Goal: Use online tool/utility: Utilize a website feature to perform a specific function

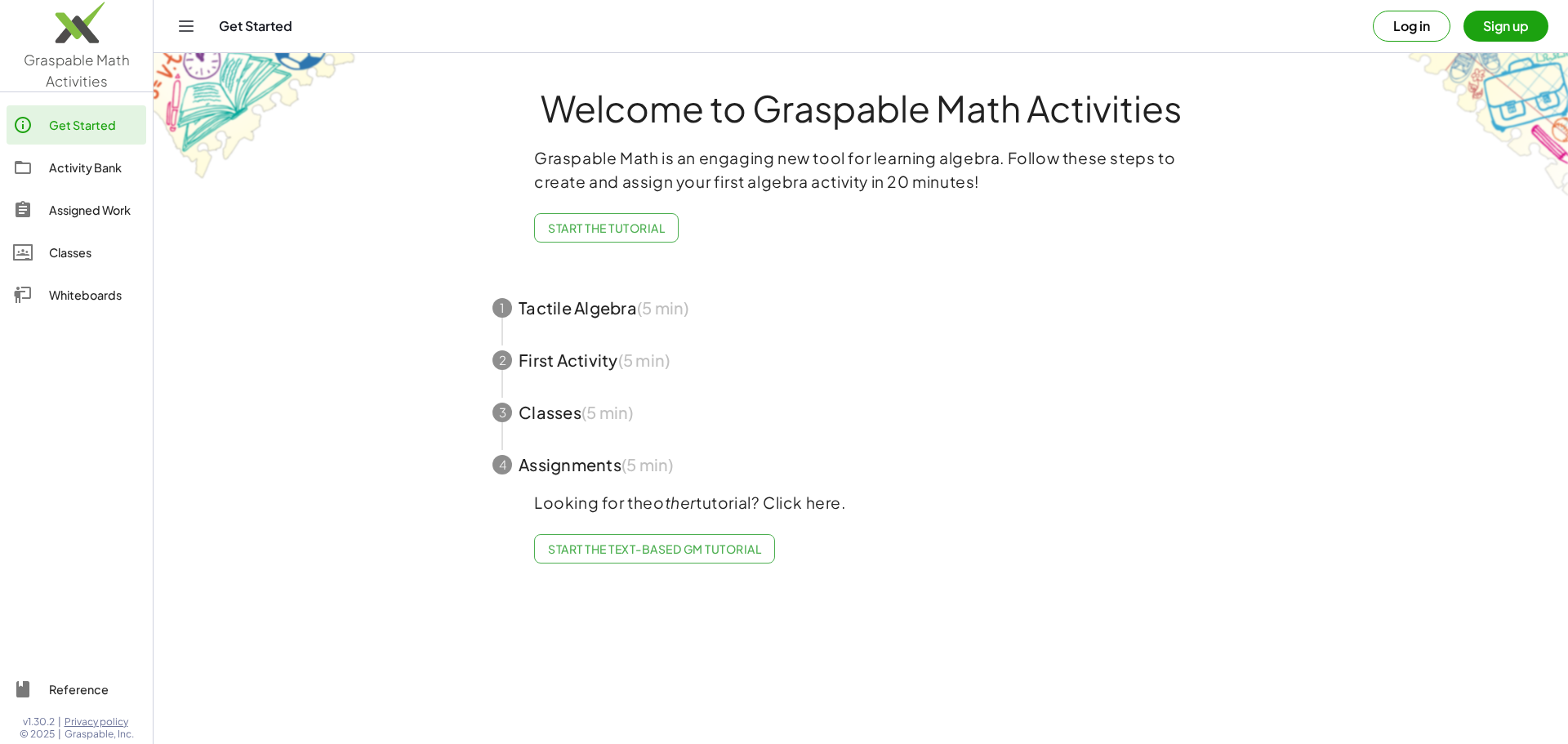
click at [82, 295] on div "Whiteboards" at bounding box center [94, 295] width 91 height 20
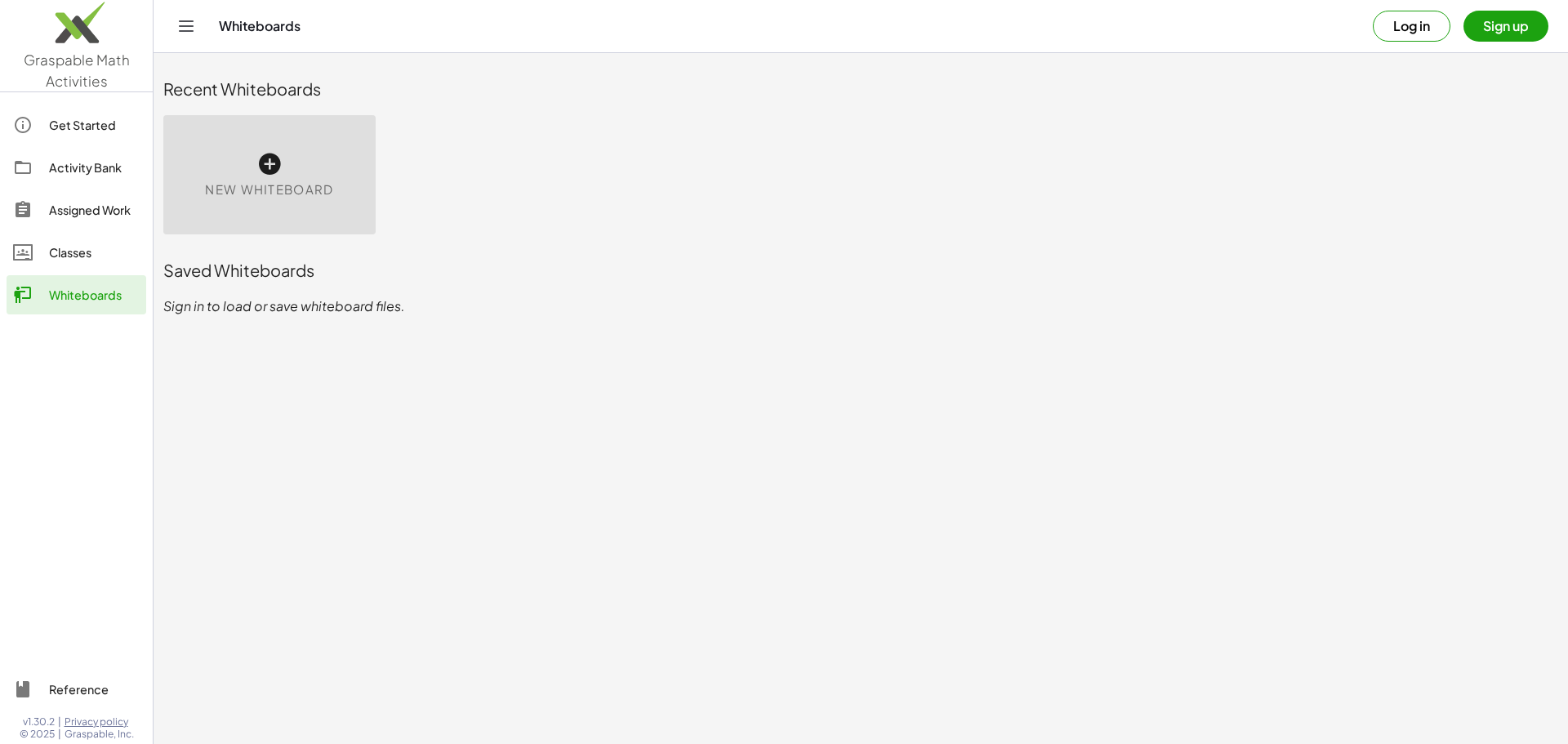
click at [223, 191] on span "New Whiteboard" at bounding box center [269, 189] width 128 height 19
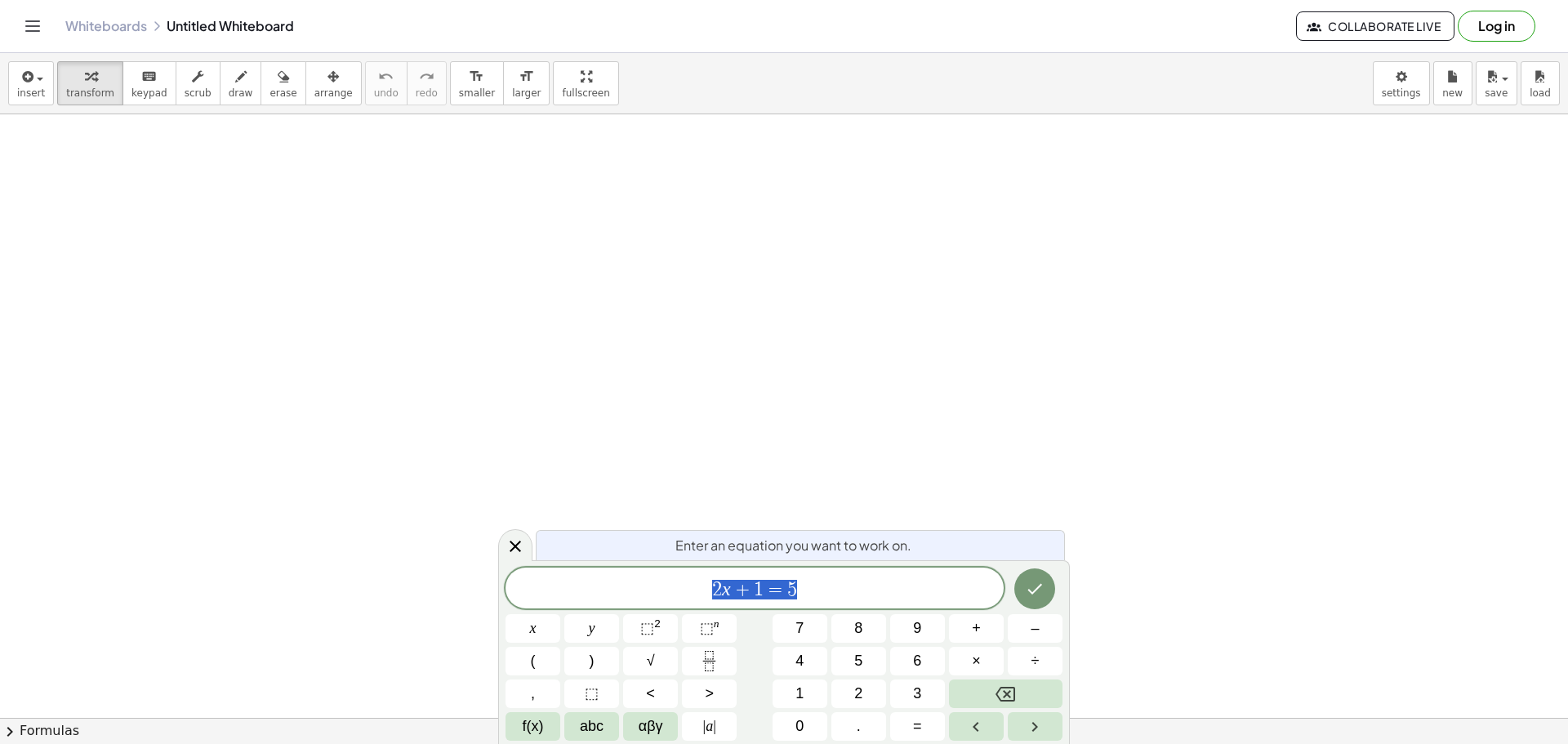
click at [811, 587] on span "2 x + 1 = 5" at bounding box center [754, 589] width 498 height 23
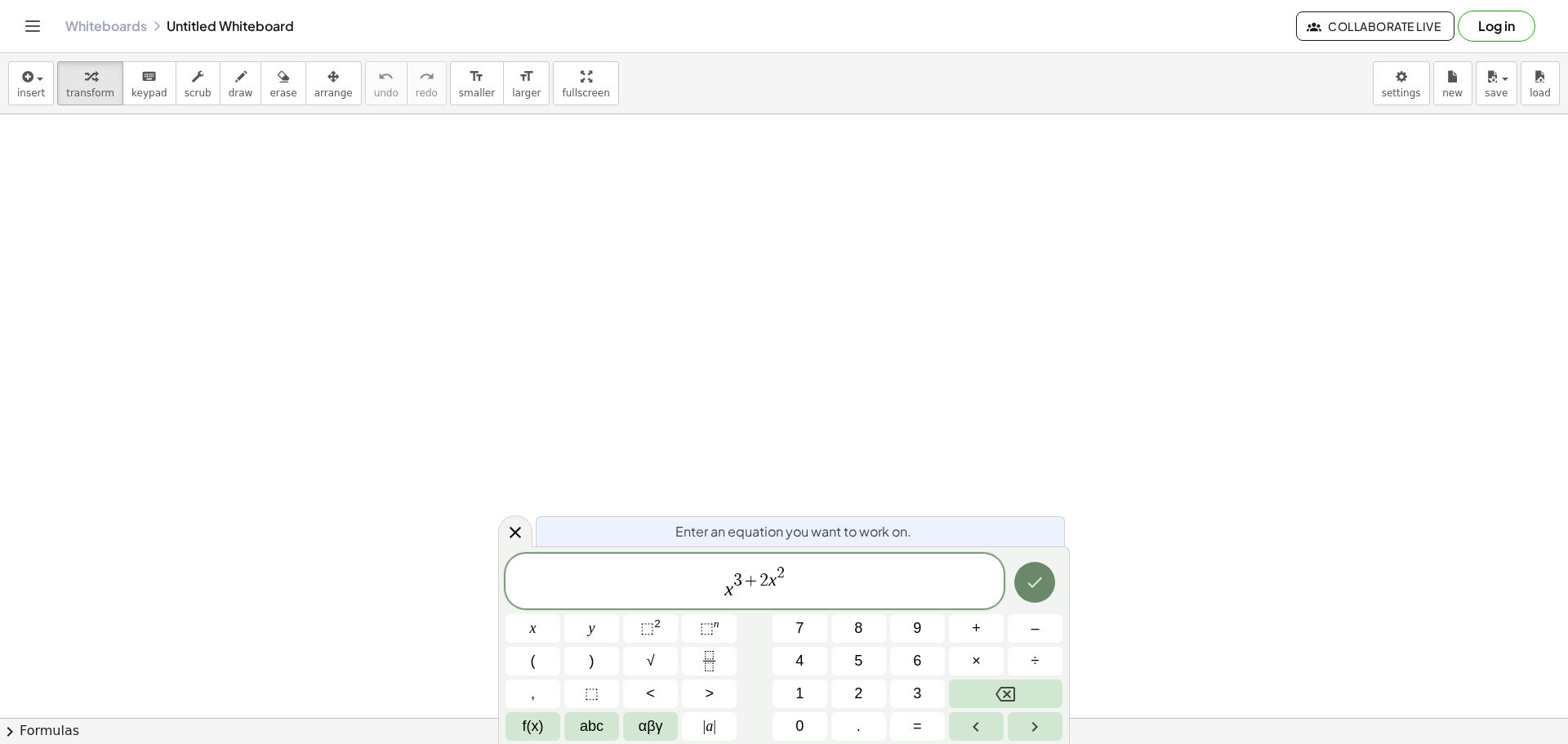
click at [1025, 575] on icon "Done" at bounding box center [1034, 583] width 20 height 20
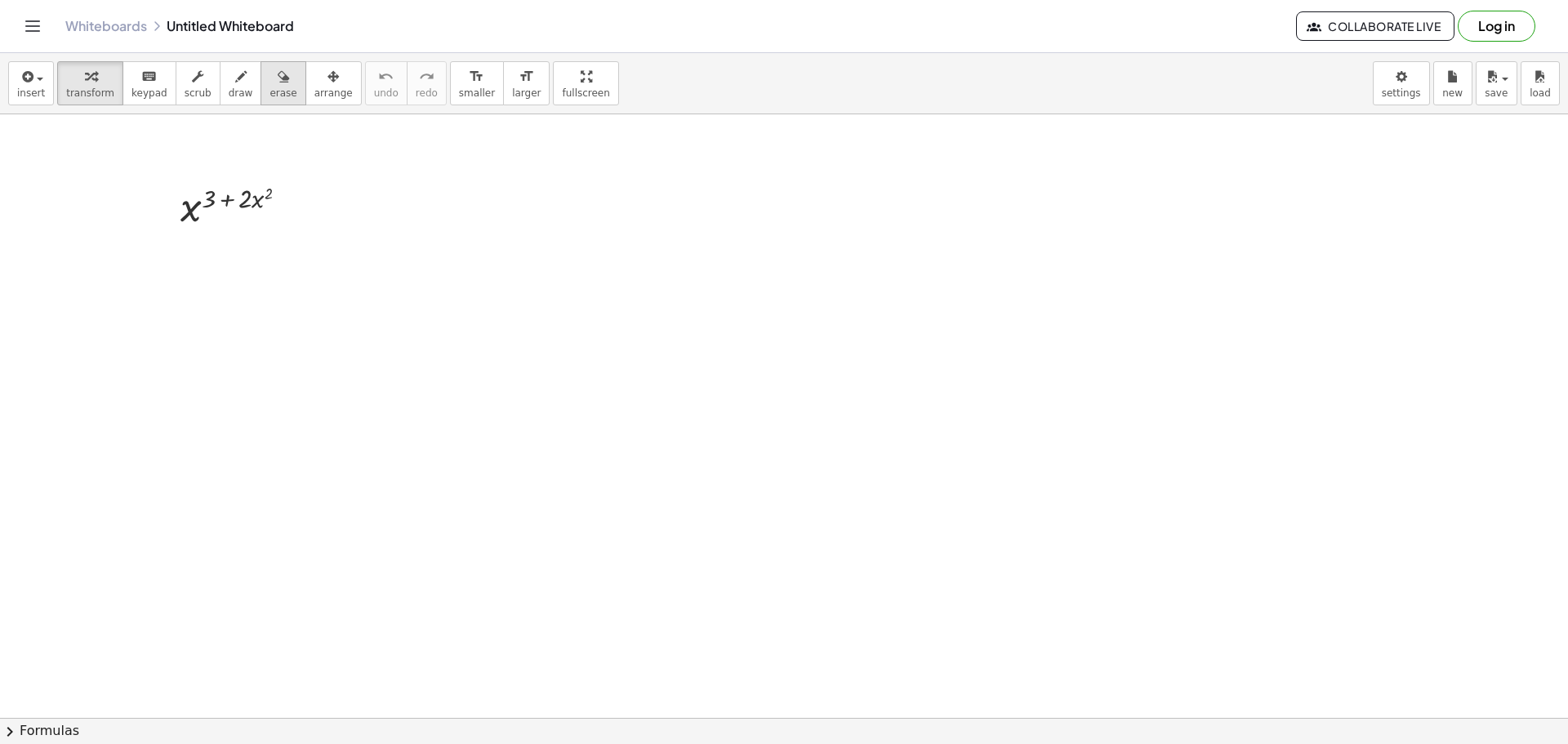
click at [269, 88] on span "erase" at bounding box center [283, 93] width 27 height 12
drag, startPoint x: 263, startPoint y: 194, endPoint x: 178, endPoint y: 213, distance: 87.1
click at [177, 213] on div at bounding box center [784, 718] width 1568 height 1208
click at [268, 199] on div at bounding box center [784, 718] width 1568 height 1208
drag, startPoint x: 240, startPoint y: 198, endPoint x: 158, endPoint y: 215, distance: 83.7
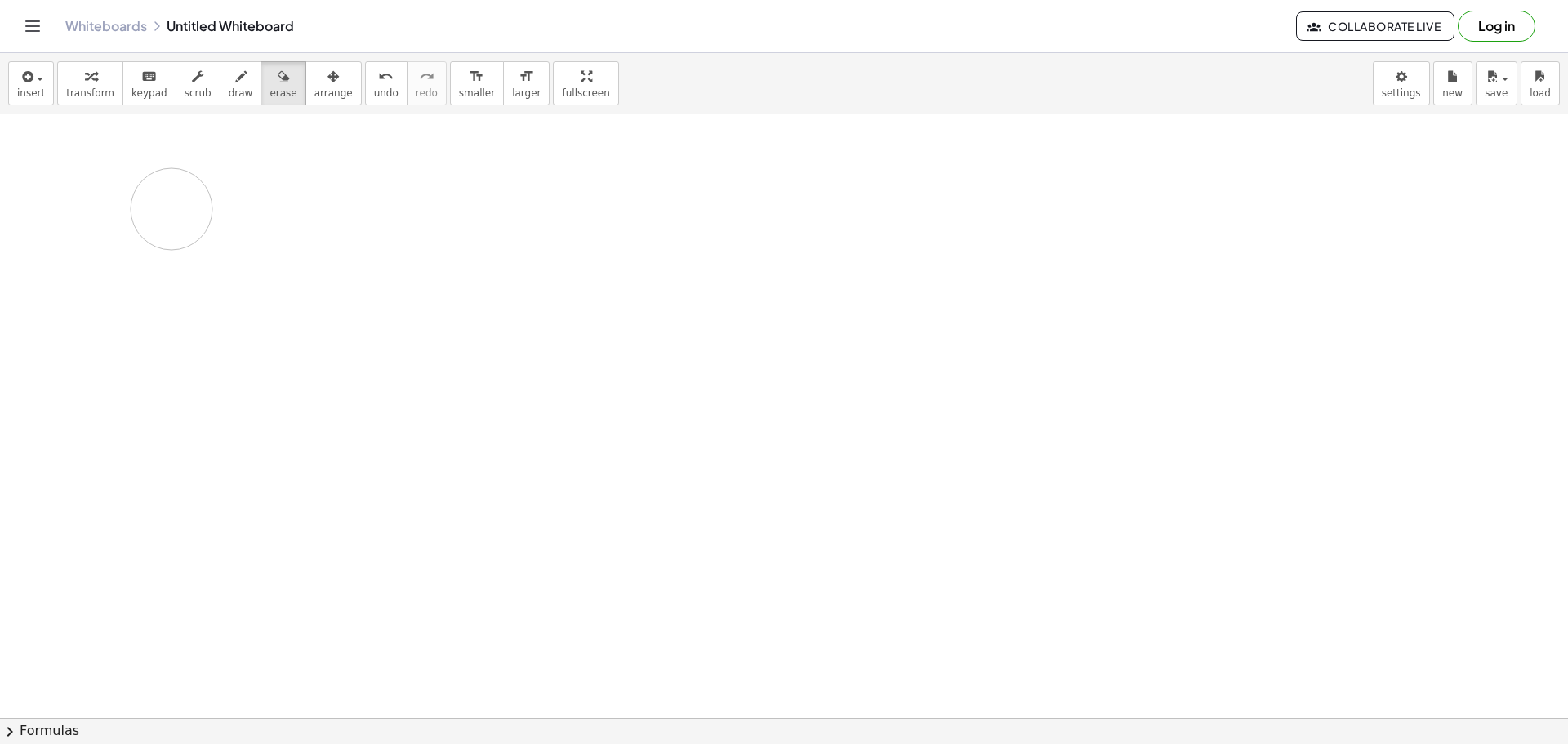
click at [158, 215] on div at bounding box center [784, 718] width 1568 height 1208
click at [268, 199] on div at bounding box center [784, 718] width 1568 height 1208
drag, startPoint x: 217, startPoint y: 199, endPoint x: 140, endPoint y: 210, distance: 77.8
click at [140, 210] on div at bounding box center [784, 718] width 1568 height 1208
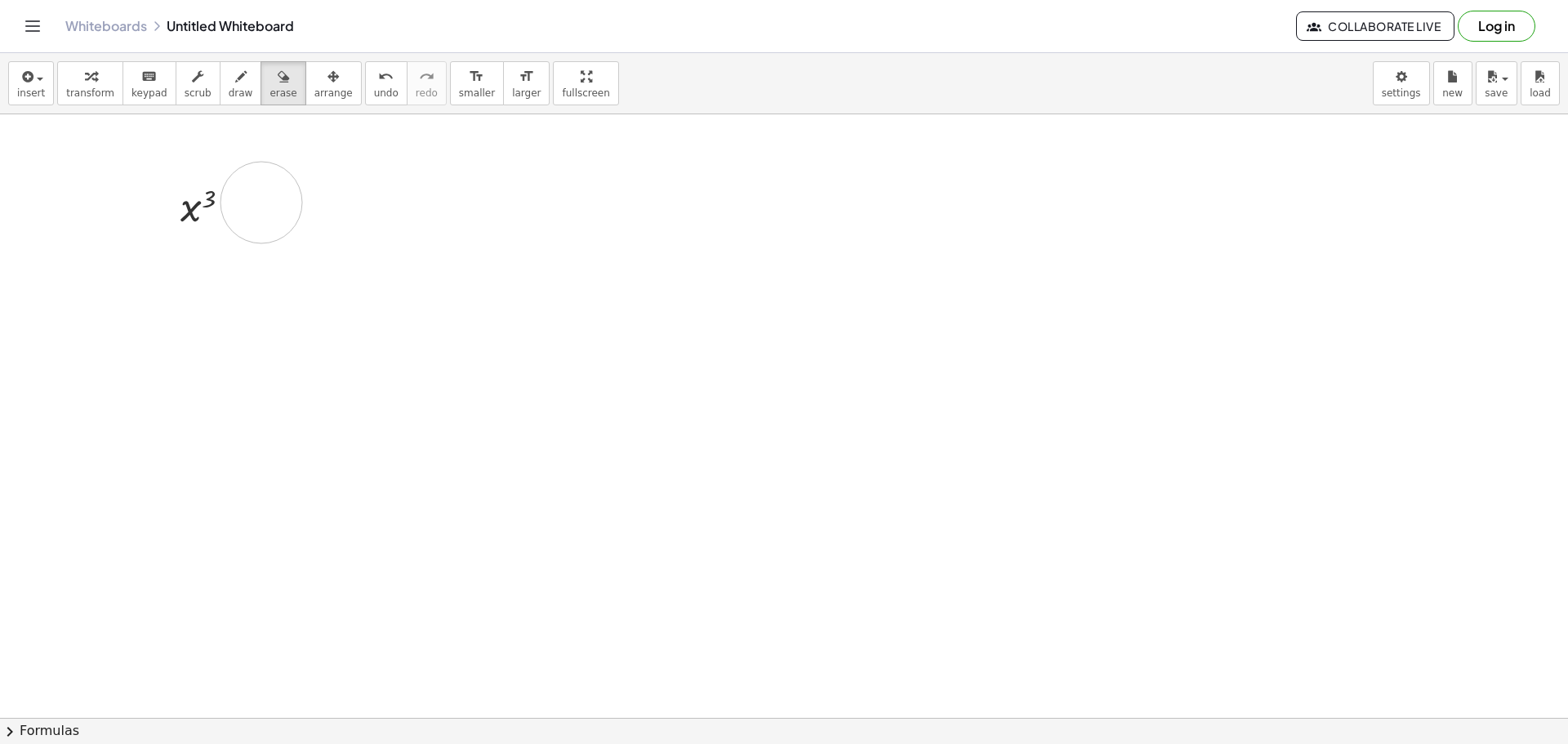
click at [261, 203] on div at bounding box center [784, 718] width 1568 height 1208
click at [225, 207] on div at bounding box center [784, 718] width 1568 height 1208
drag, startPoint x: 255, startPoint y: 194, endPoint x: 191, endPoint y: 200, distance: 64.3
click at [182, 211] on div at bounding box center [784, 718] width 1568 height 1208
click at [209, 207] on div at bounding box center [784, 718] width 1568 height 1208
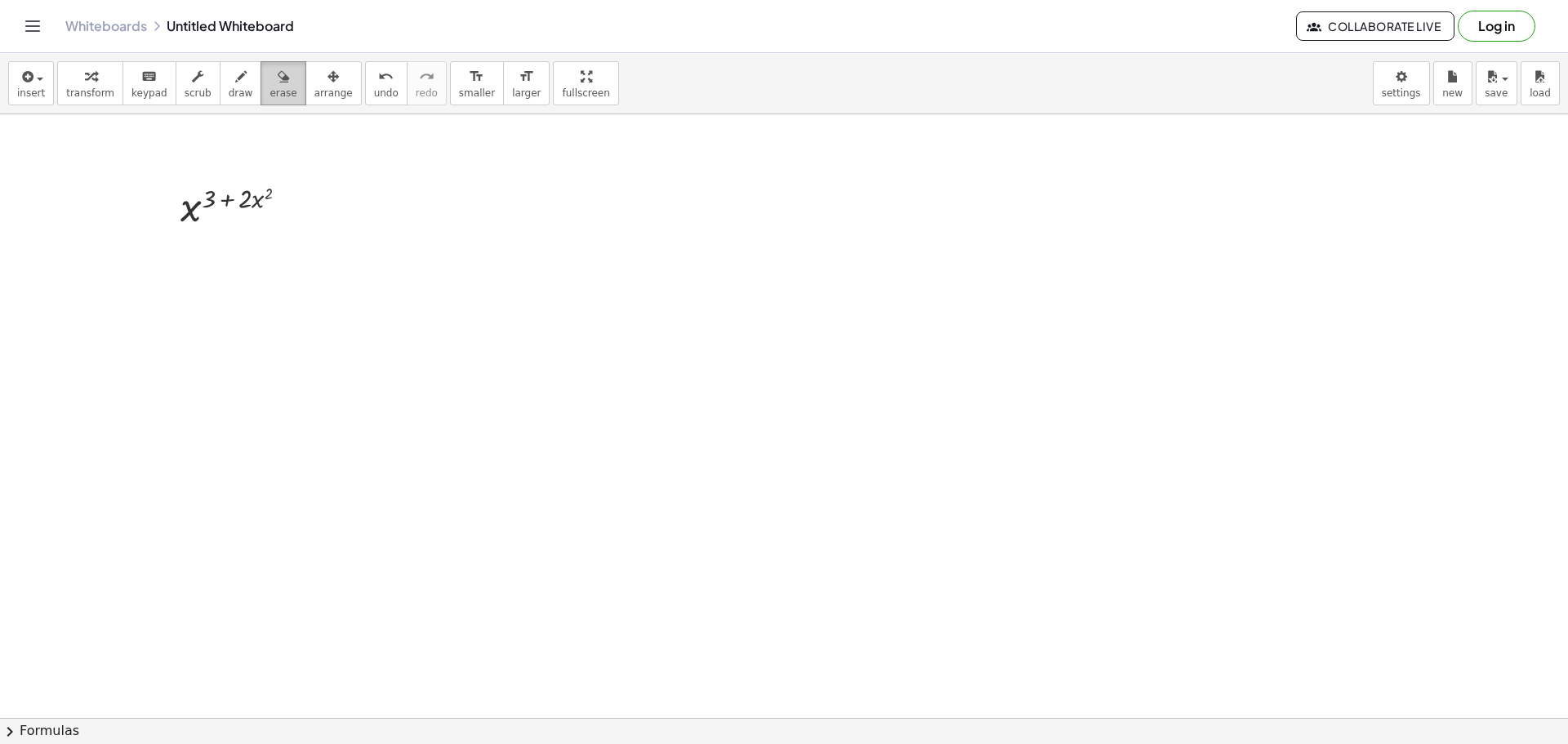
click at [269, 92] on span "erase" at bounding box center [283, 93] width 27 height 12
click at [269, 90] on span "erase" at bounding box center [283, 93] width 27 height 12
click at [216, 204] on div at bounding box center [784, 718] width 1568 height 1208
click at [208, 209] on div at bounding box center [784, 718] width 1568 height 1208
drag, startPoint x: 208, startPoint y: 209, endPoint x: 298, endPoint y: 210, distance: 90.0
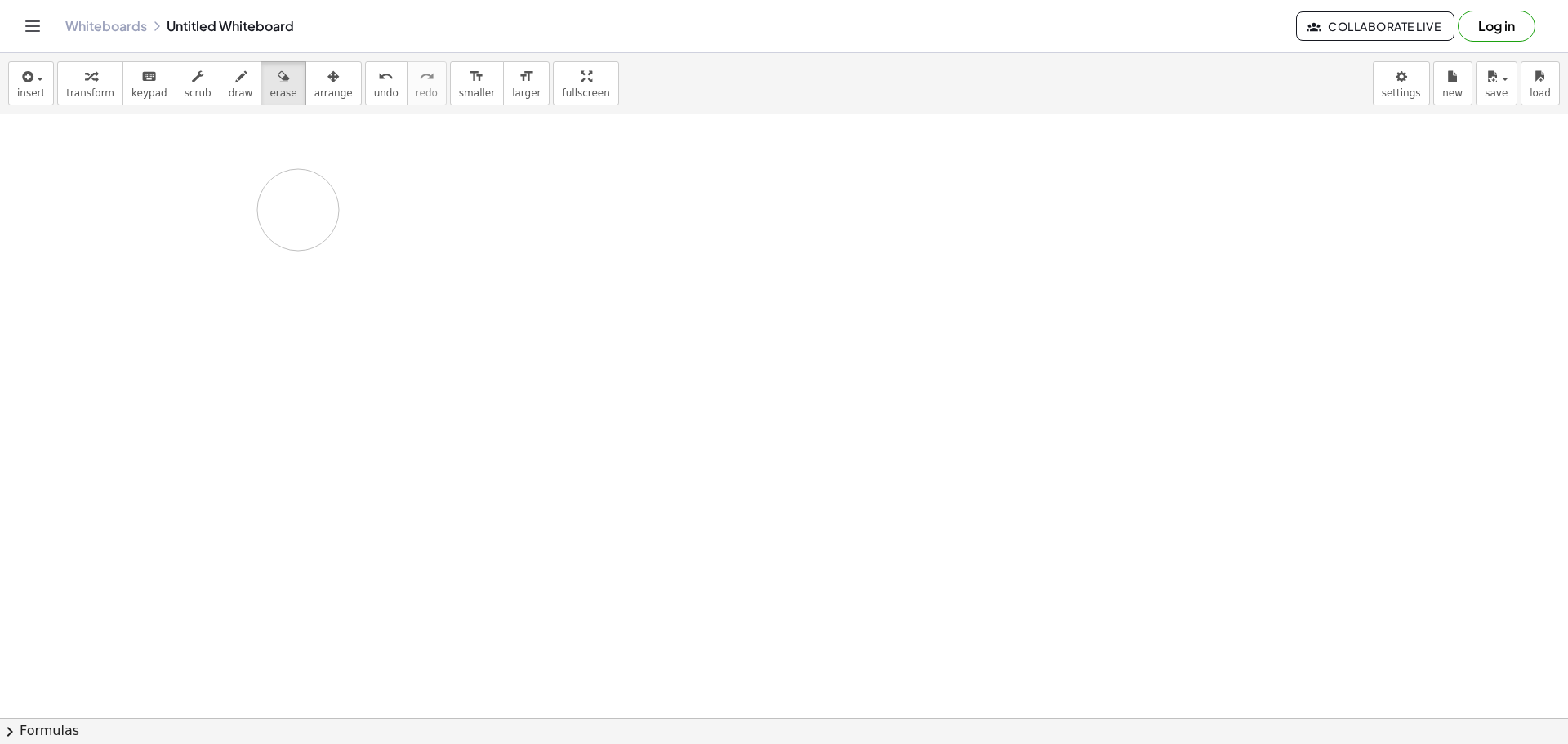
click at [298, 210] on div at bounding box center [784, 718] width 1568 height 1208
drag, startPoint x: 143, startPoint y: 158, endPoint x: 323, endPoint y: 239, distance: 197.4
click at [324, 239] on div at bounding box center [784, 718] width 1568 height 1208
click at [269, 88] on span "erase" at bounding box center [283, 93] width 27 height 12
click at [156, 172] on div at bounding box center [784, 718] width 1568 height 1208
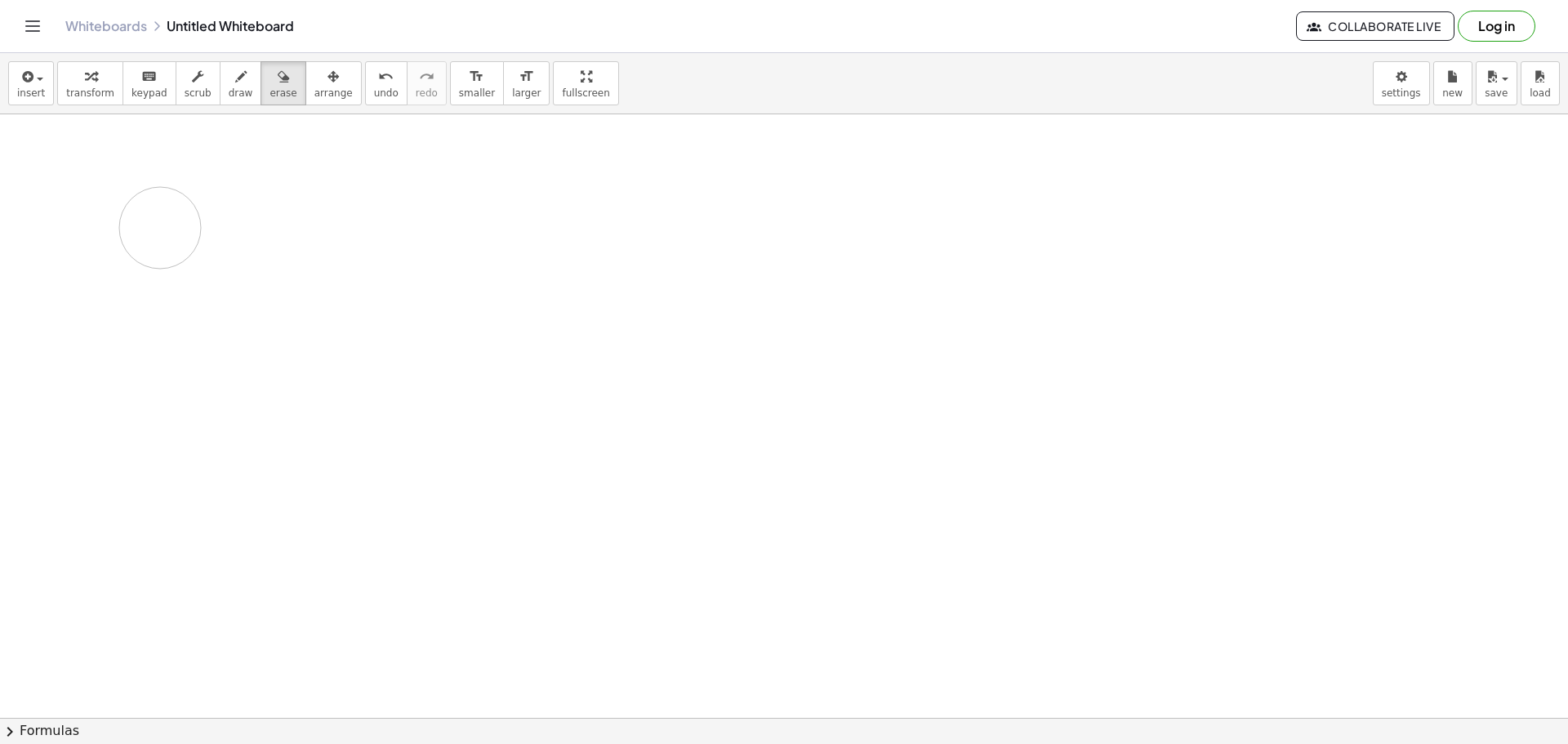
drag, startPoint x: 156, startPoint y: 172, endPoint x: 160, endPoint y: 228, distance: 56.1
click at [160, 228] on div at bounding box center [784, 718] width 1568 height 1208
click at [245, 208] on div at bounding box center [784, 718] width 1568 height 1208
click at [244, 204] on div at bounding box center [784, 718] width 1568 height 1208
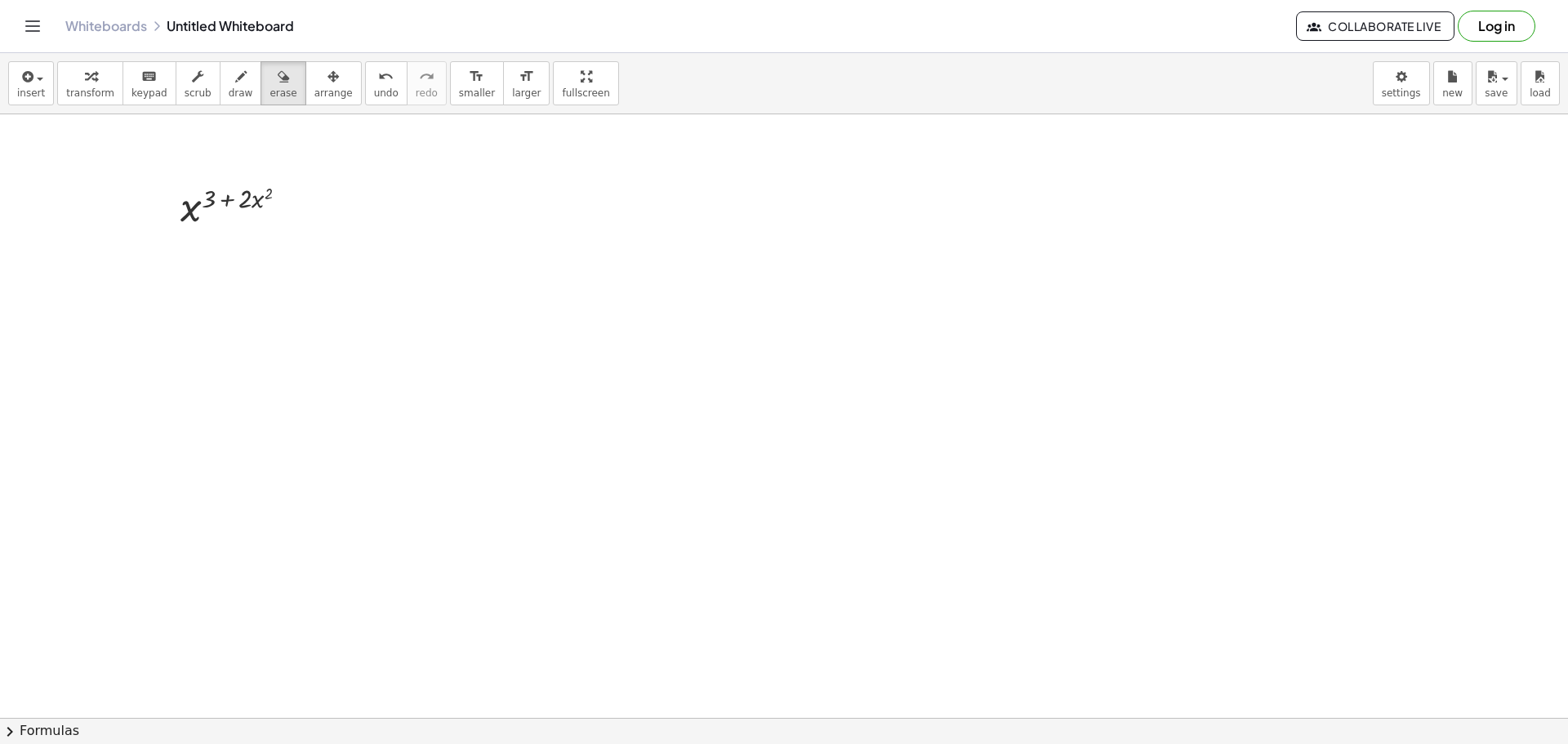
click at [244, 204] on div at bounding box center [784, 718] width 1568 height 1208
click at [141, 80] on icon "keyboard" at bounding box center [148, 77] width 16 height 20
click at [143, 78] on icon "keyboard" at bounding box center [148, 77] width 16 height 20
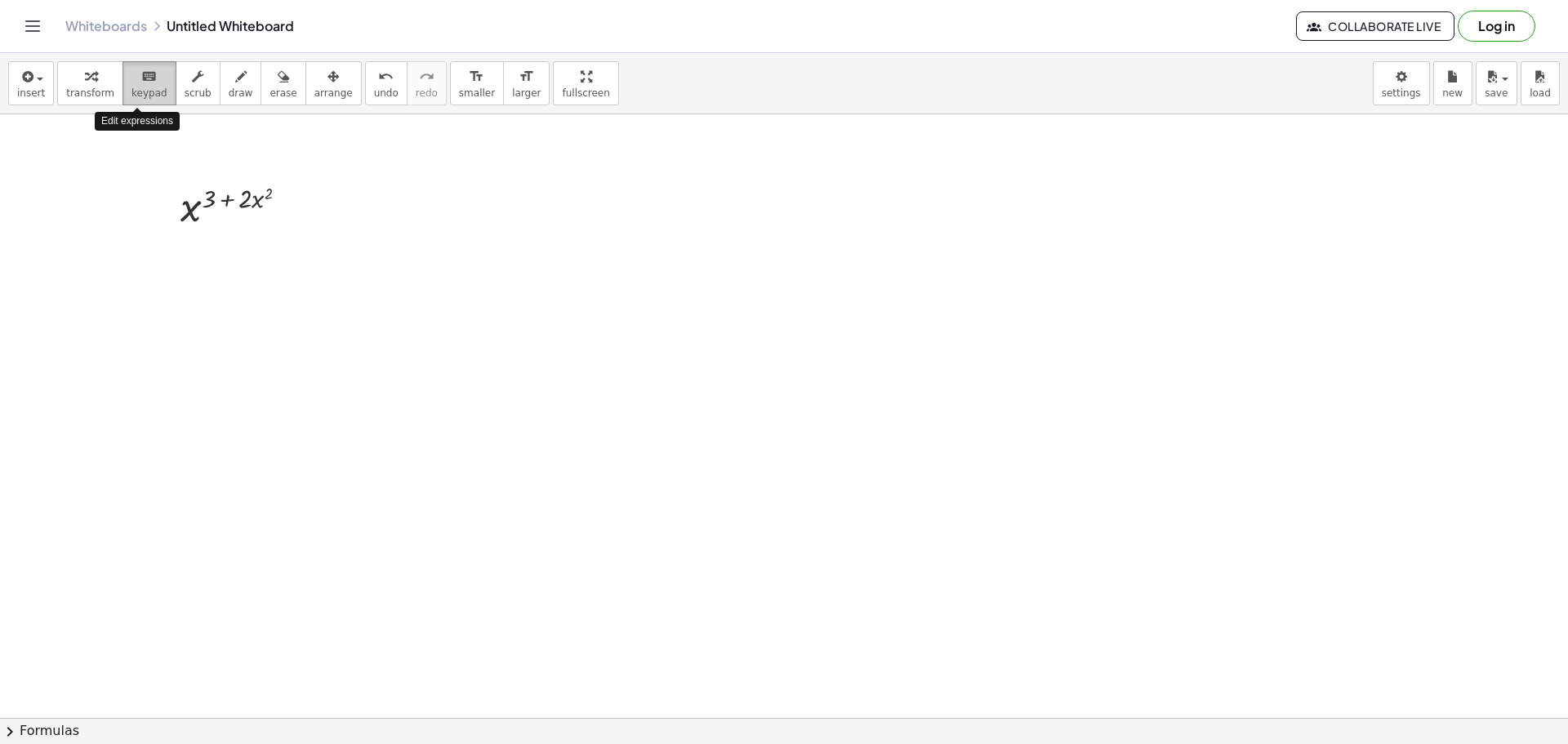
click at [143, 78] on icon "keyboard" at bounding box center [148, 77] width 16 height 20
click at [229, 198] on div at bounding box center [241, 206] width 138 height 54
click at [303, 211] on div at bounding box center [241, 206] width 138 height 54
click at [294, 209] on div at bounding box center [293, 208] width 18 height 18
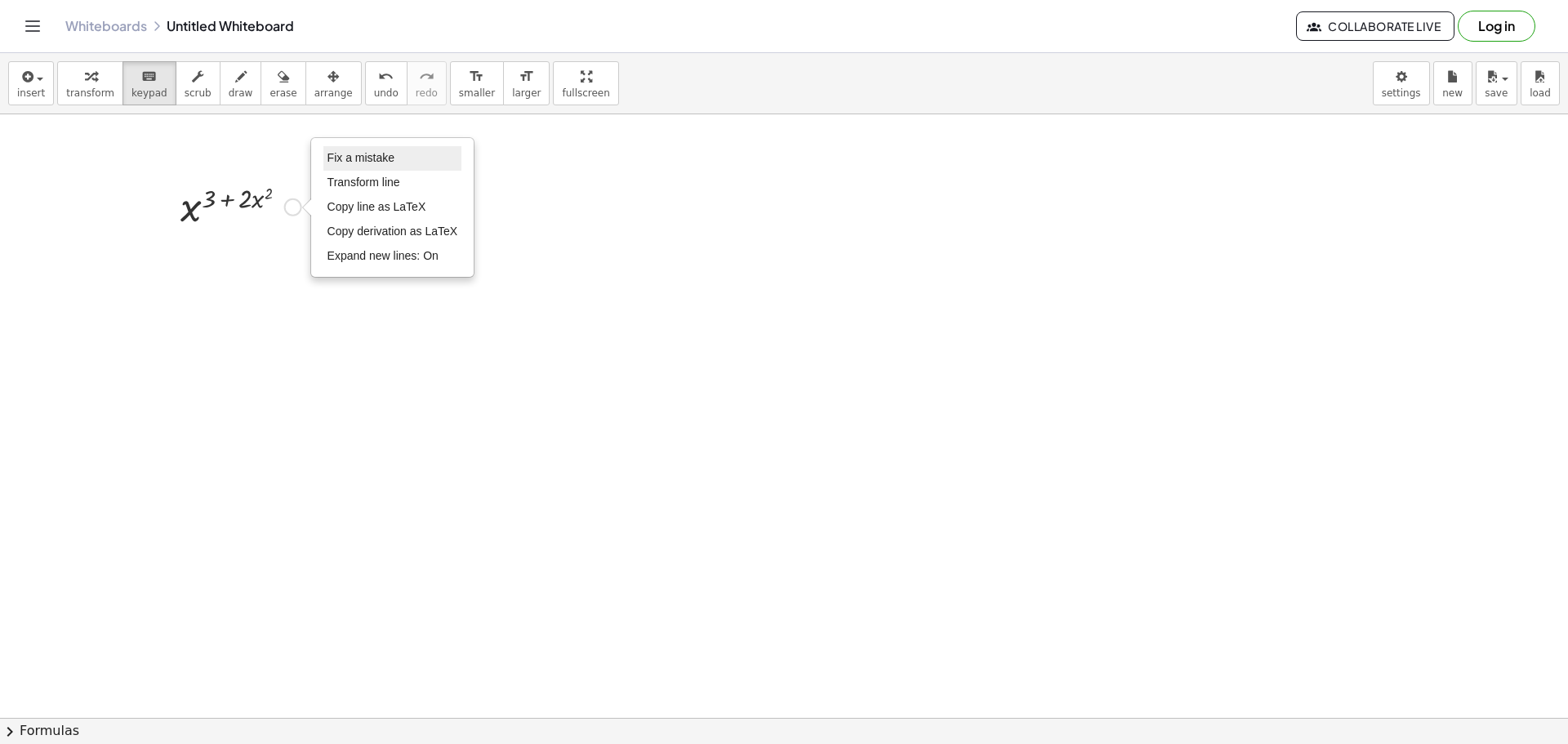
click at [387, 158] on span "Fix a mistake" at bounding box center [361, 158] width 67 height 13
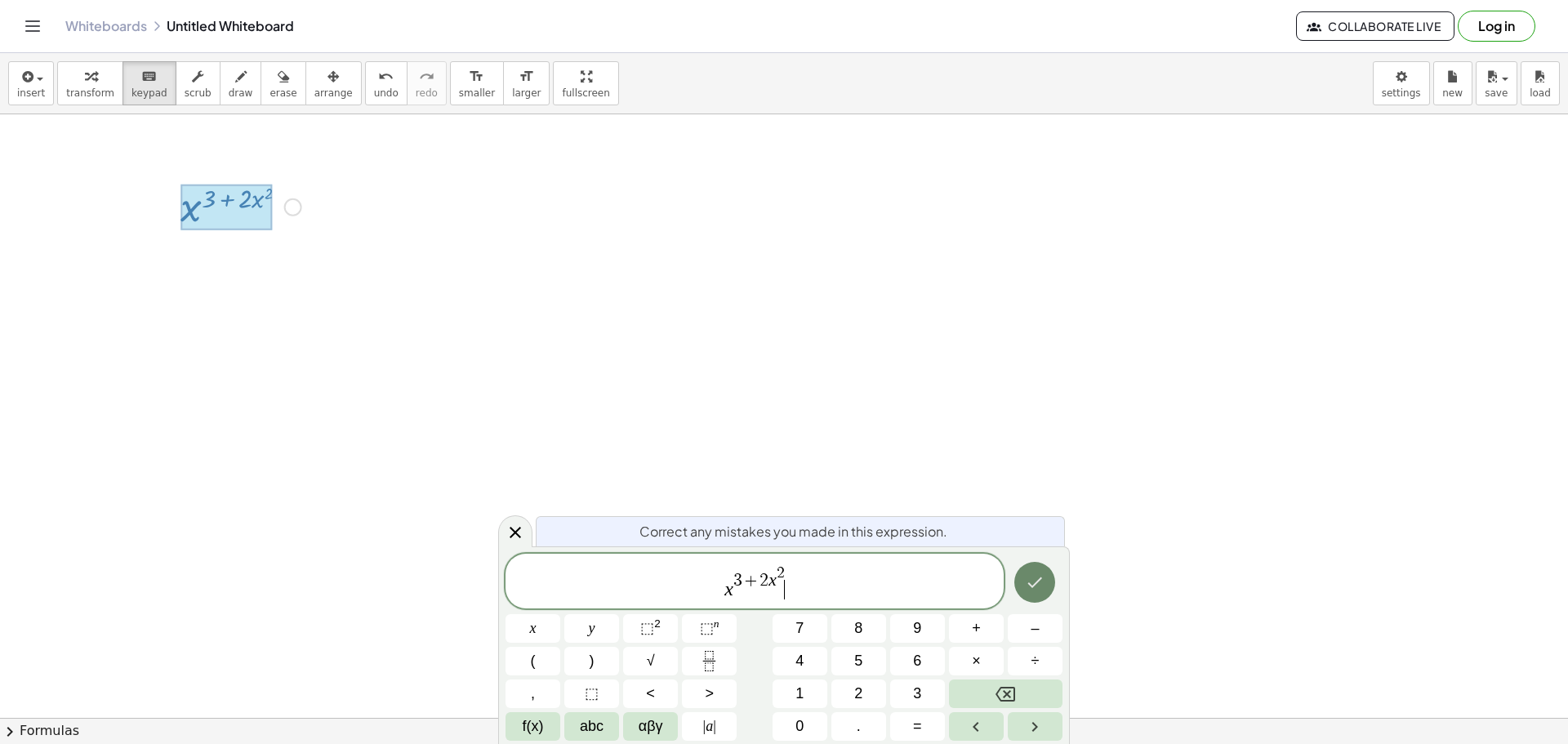
click at [1040, 588] on icon "Done" at bounding box center [1034, 583] width 20 height 20
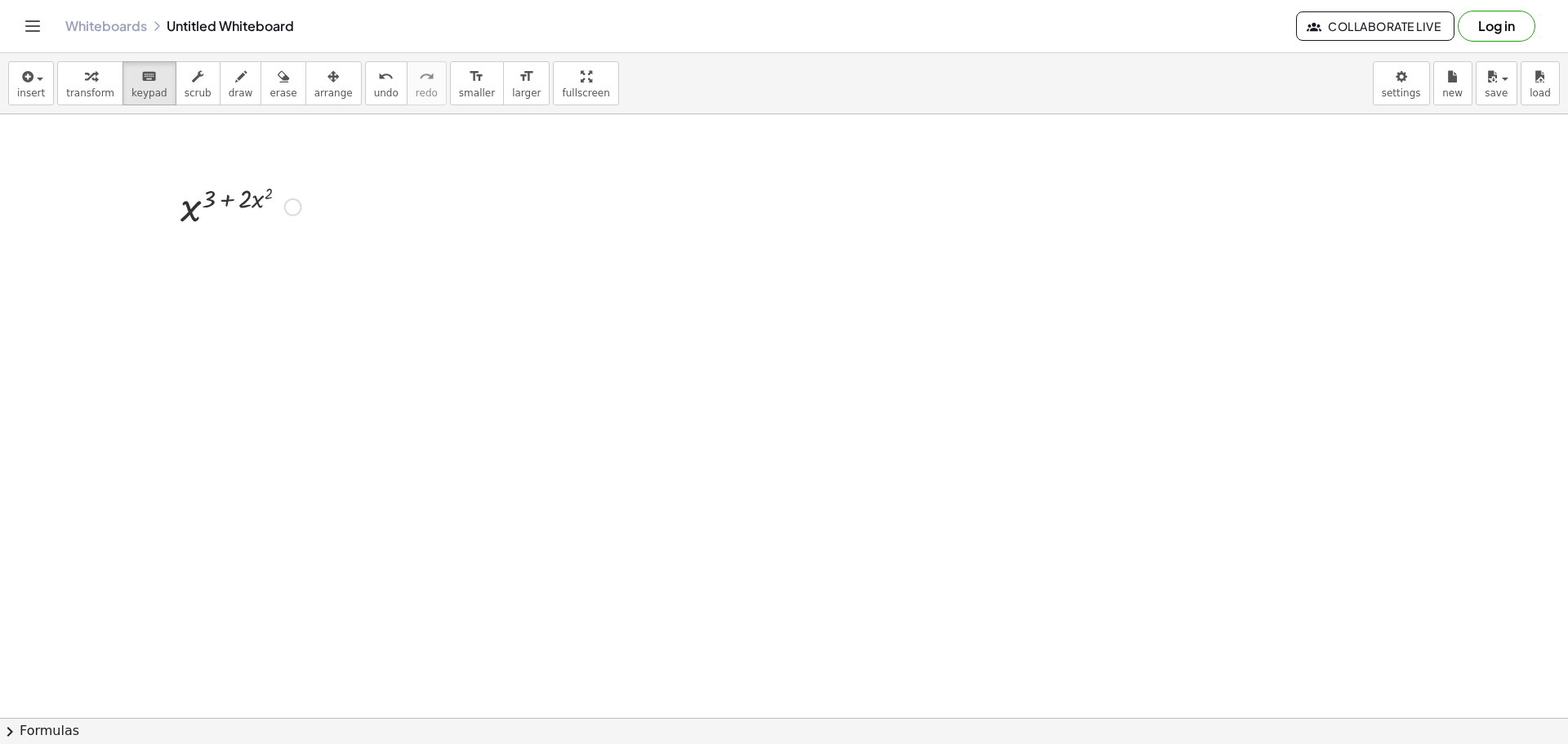
click at [295, 211] on div "Fix a mistake Transform line Copy line as LaTeX Copy derivation as LaTeX Expand…" at bounding box center [293, 208] width 18 height 18
click at [360, 159] on span "Fix a mistake" at bounding box center [361, 158] width 67 height 13
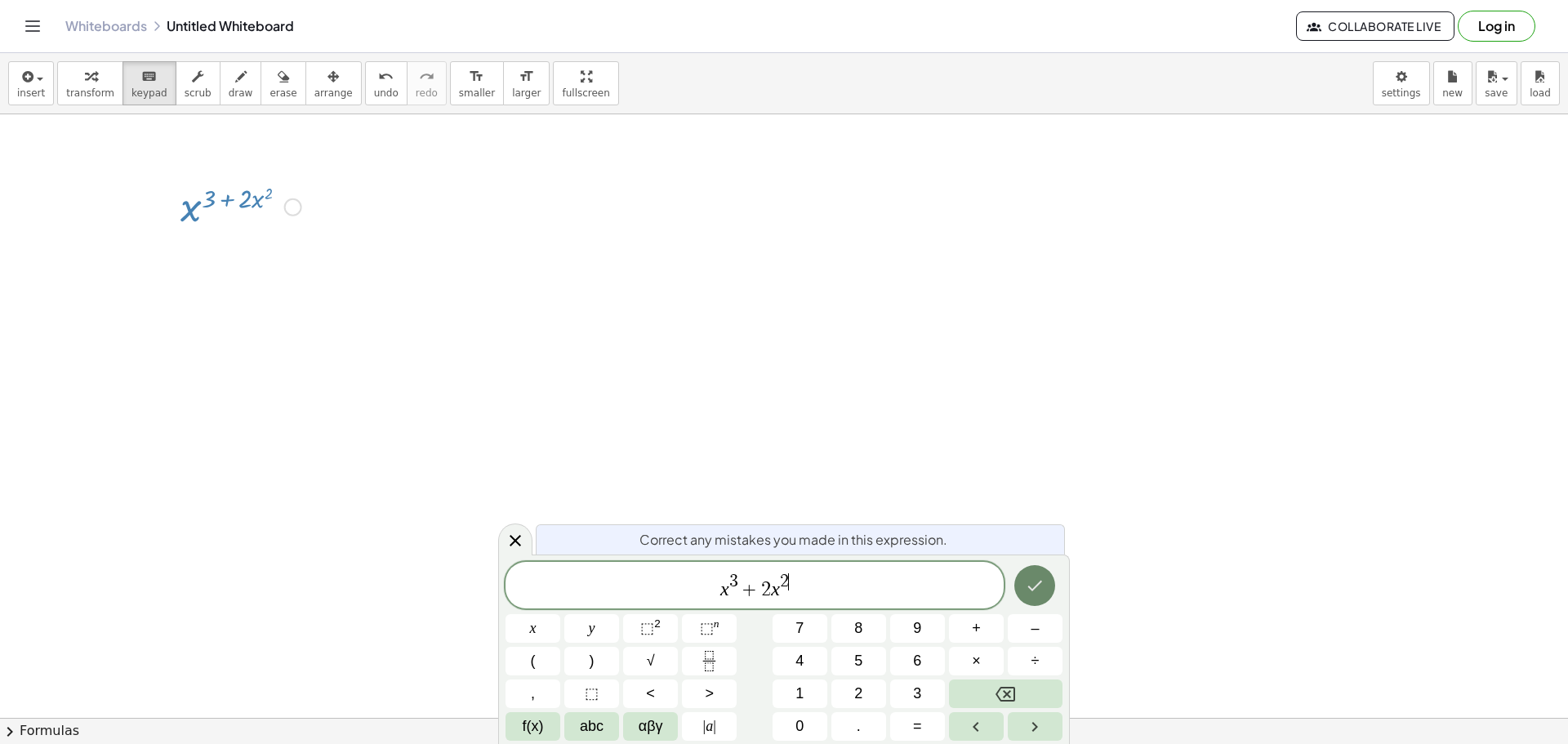
click at [1040, 589] on icon "Done" at bounding box center [1034, 586] width 20 height 20
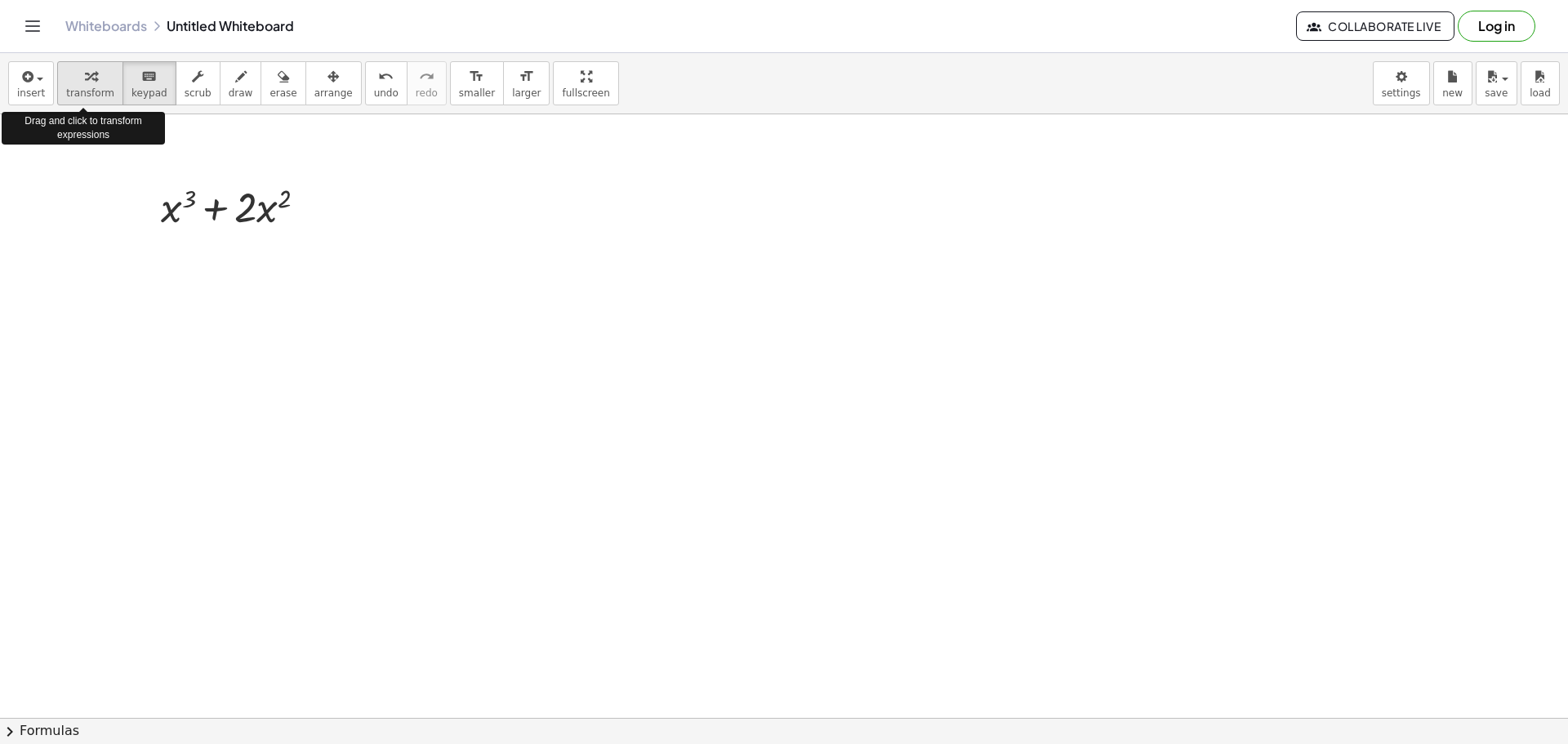
click at [88, 80] on icon "button" at bounding box center [91, 77] width 12 height 20
click at [229, 247] on icon at bounding box center [226, 249] width 13 height 13
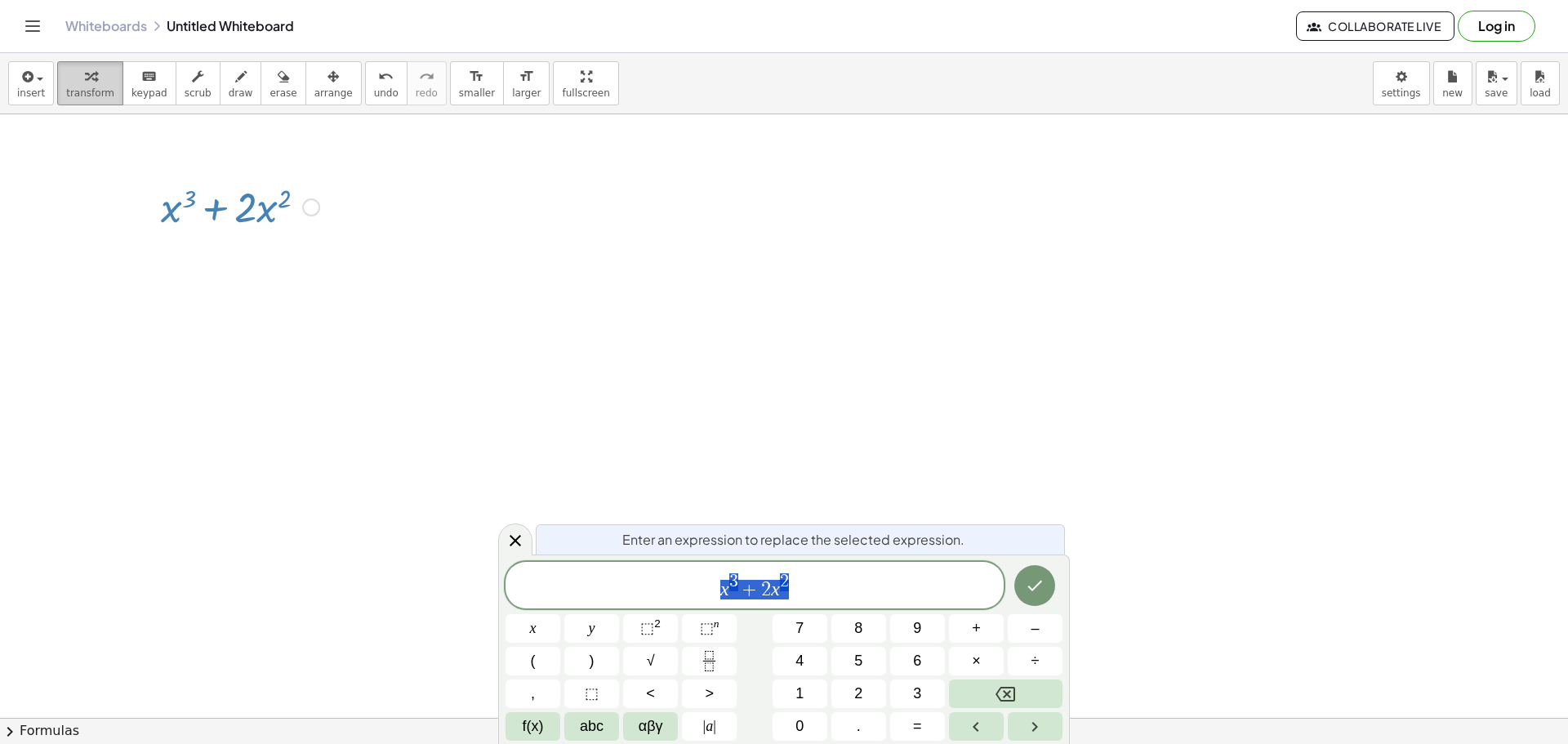
click at [91, 88] on span "transform" at bounding box center [90, 93] width 48 height 12
click at [88, 83] on icon "button" at bounding box center [91, 77] width 12 height 20
click at [1044, 580] on icon "Done" at bounding box center [1034, 586] width 20 height 20
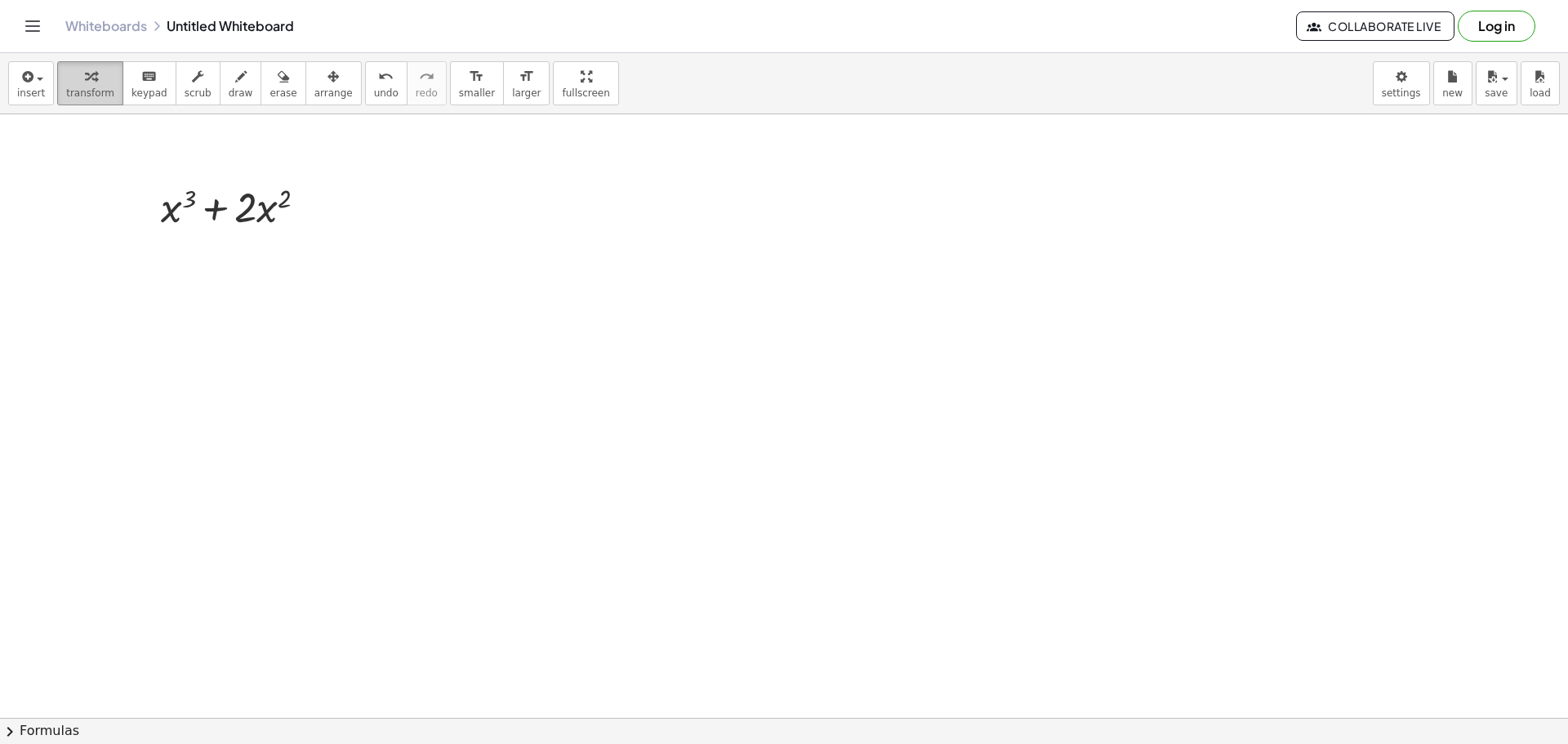
click at [78, 98] on span "transform" at bounding box center [90, 93] width 48 height 12
click at [313, 209] on div at bounding box center [311, 208] width 18 height 18
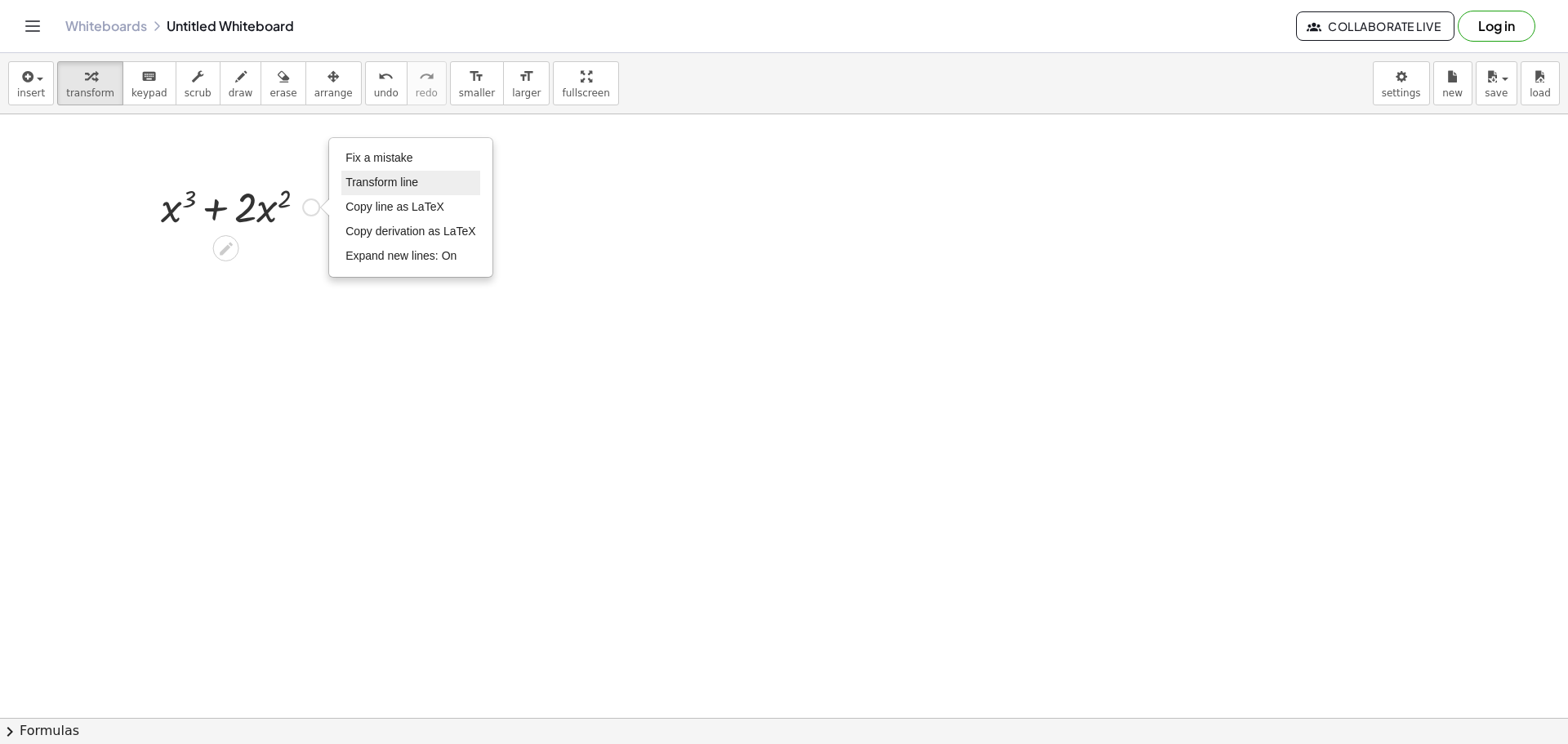
click at [407, 185] on span "Transform line" at bounding box center [381, 183] width 73 height 13
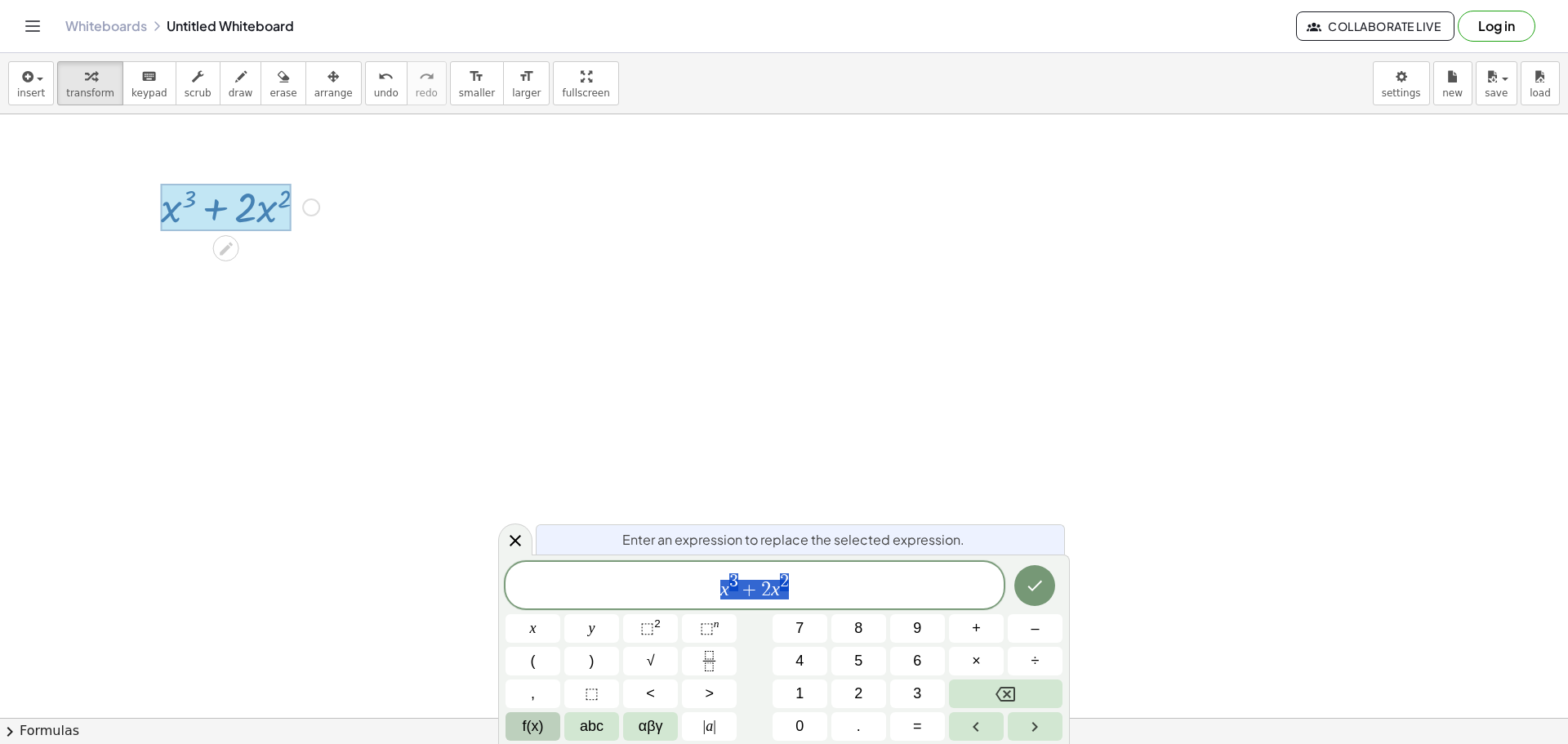
click at [532, 724] on span "f(x)" at bounding box center [533, 726] width 21 height 22
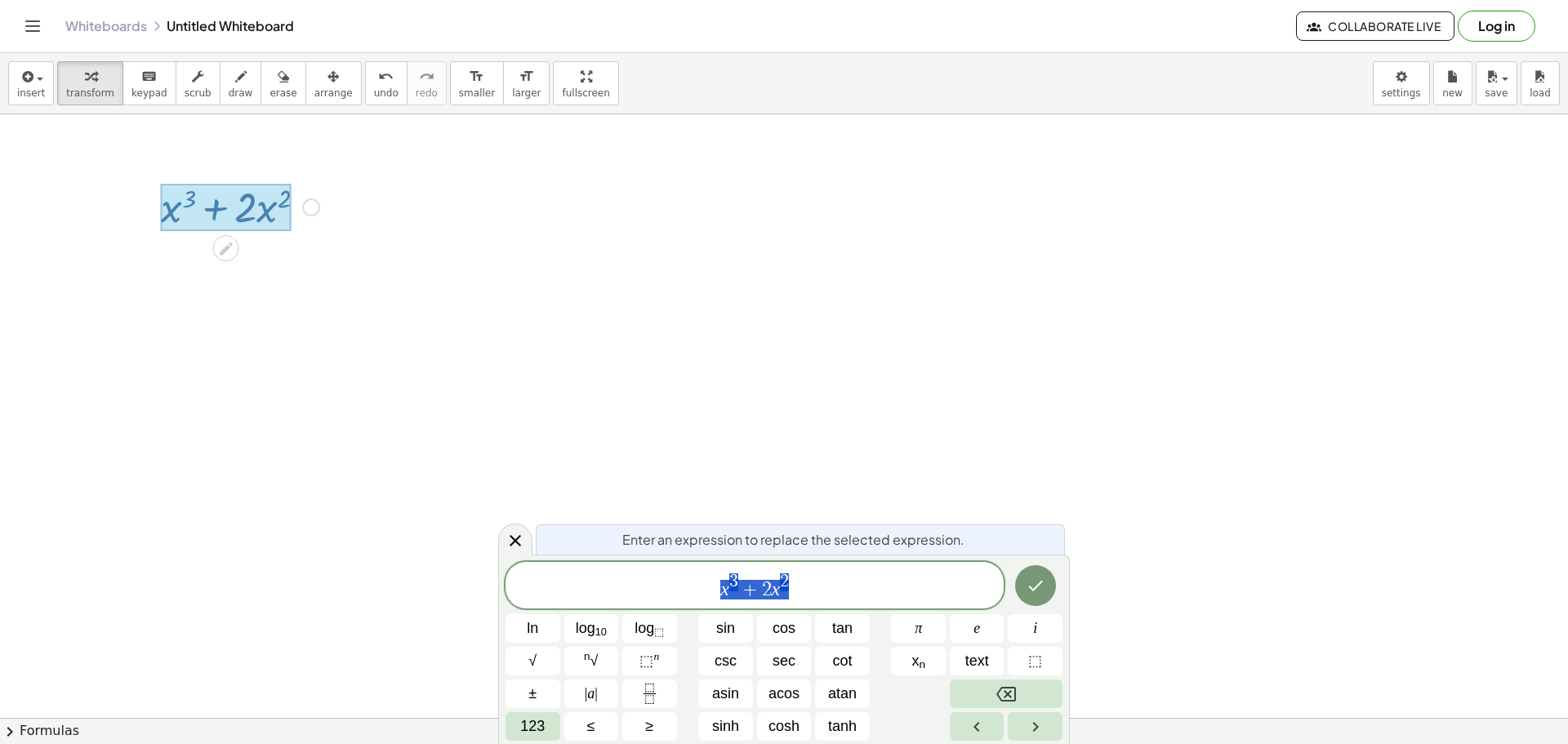
click at [711, 588] on span "x 3 + 2 x 2" at bounding box center [754, 586] width 498 height 29
click at [530, 655] on span "√" at bounding box center [533, 661] width 8 height 22
click at [979, 625] on span "e" at bounding box center [977, 628] width 7 height 22
click at [597, 691] on span "|" at bounding box center [596, 694] width 3 height 17
click at [517, 535] on icon at bounding box center [515, 539] width 20 height 20
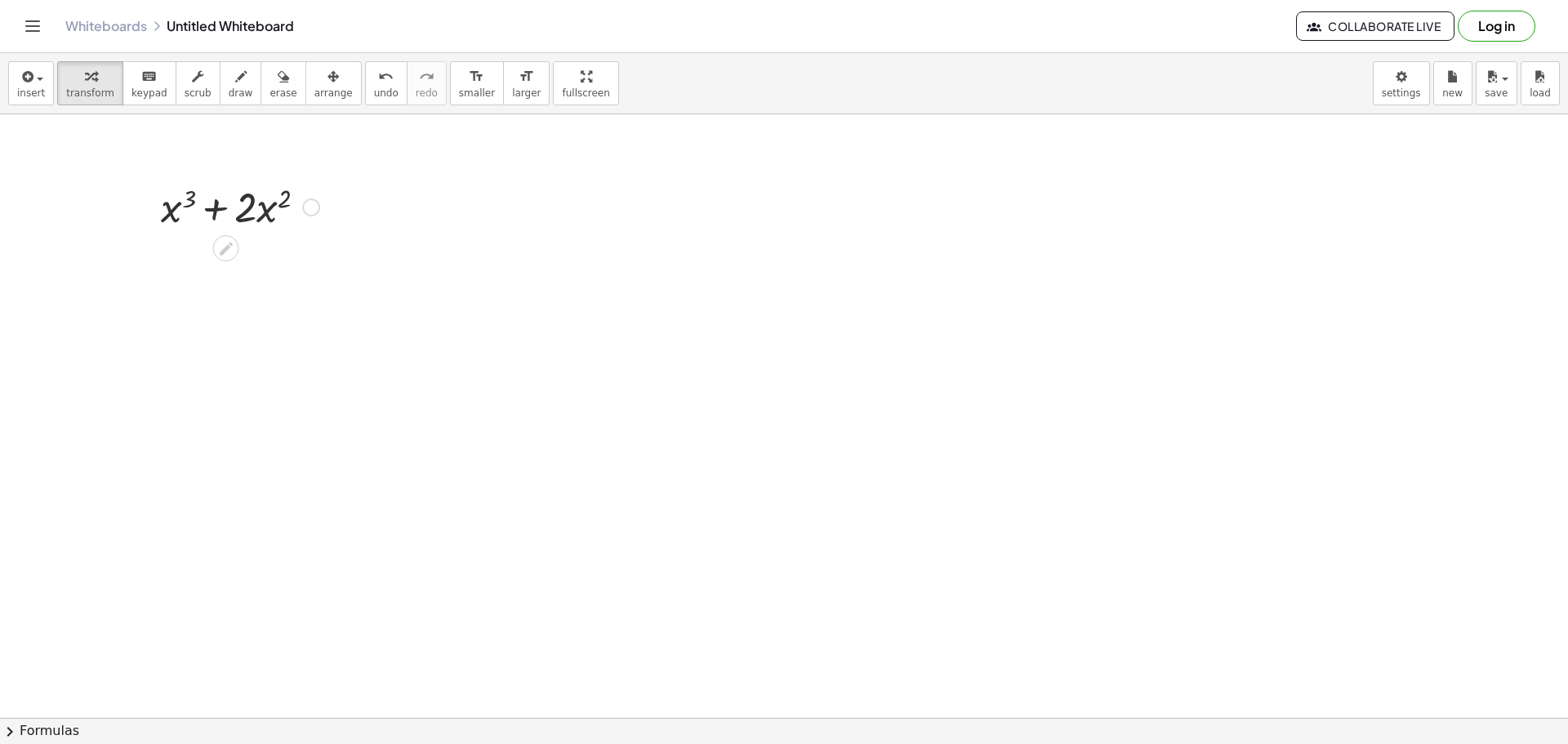
drag, startPoint x: 90, startPoint y: 24, endPoint x: 829, endPoint y: 74, distance: 740.7
click at [90, 24] on link "Whiteboards" at bounding box center [106, 27] width 82 height 17
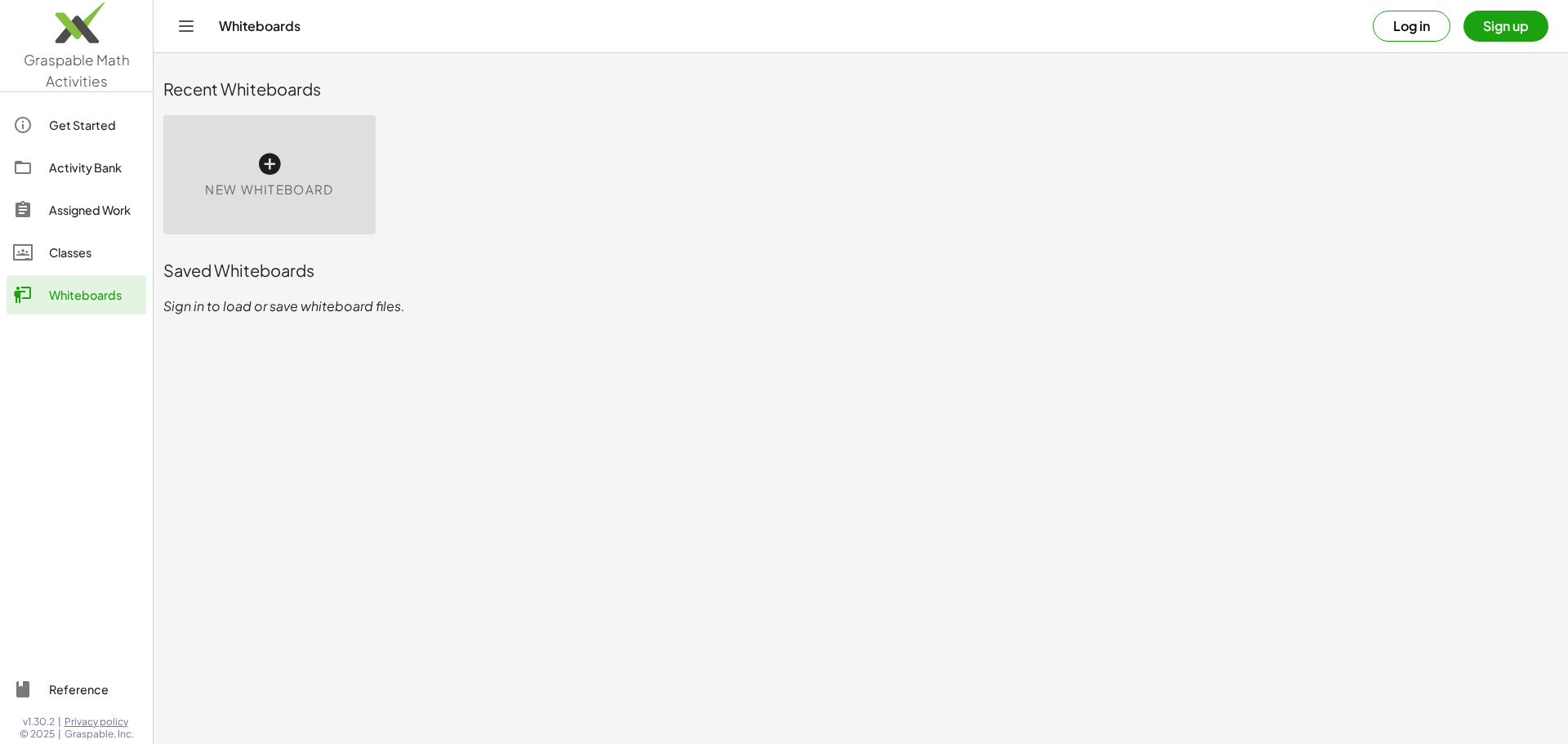
click at [69, 690] on div "Reference" at bounding box center [94, 690] width 91 height 20
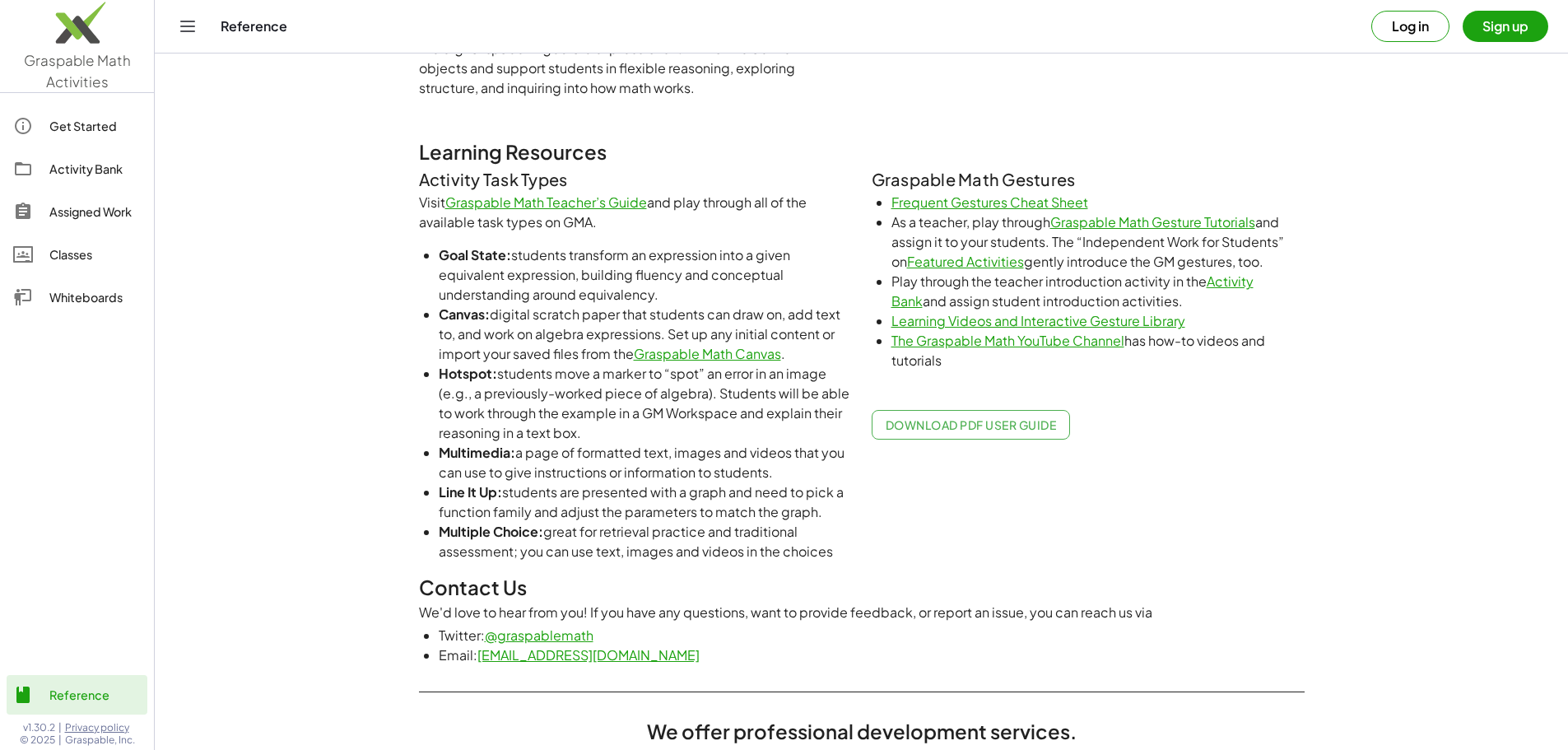
scroll to position [449, 0]
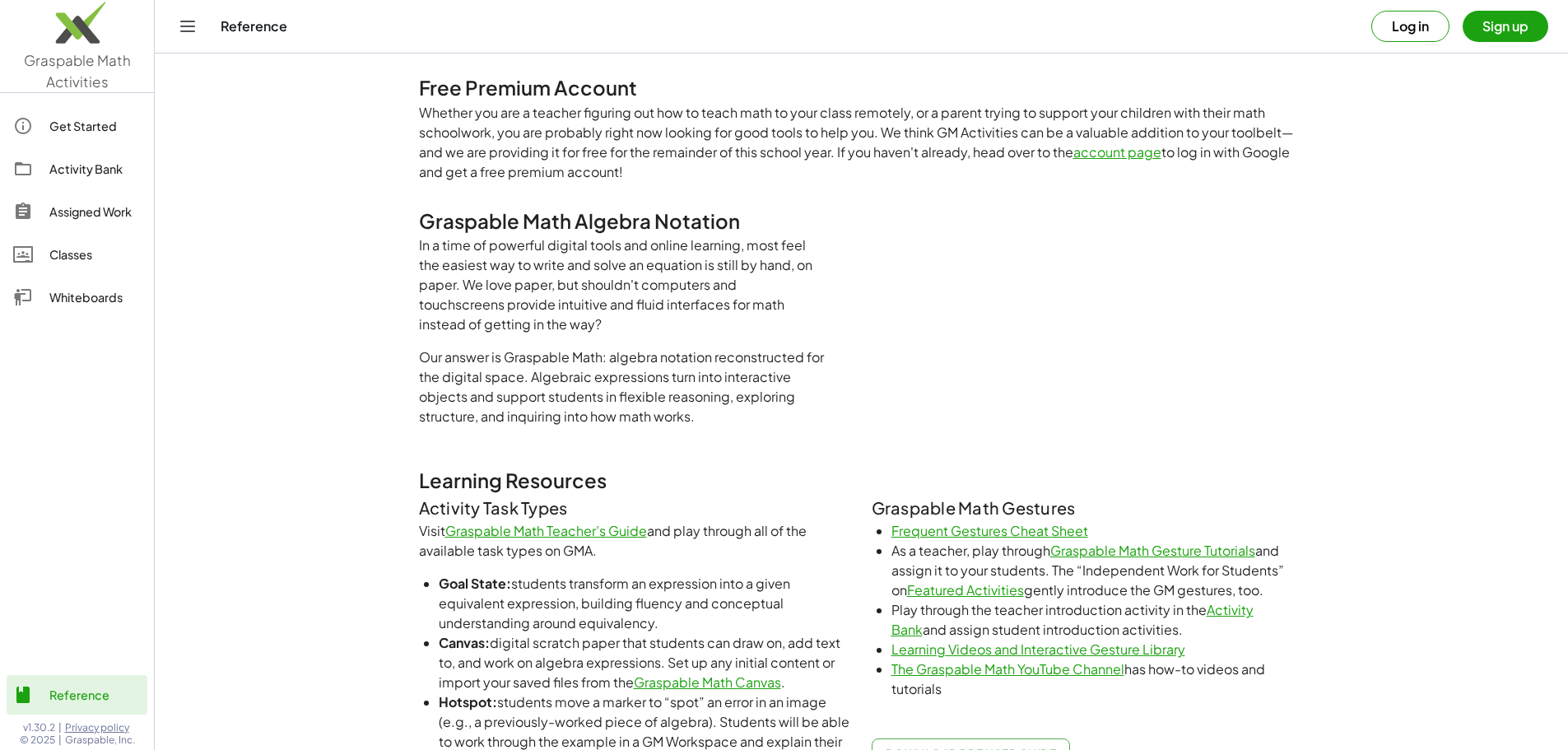
click at [580, 532] on link "Graspable Math Teacher’s Guide" at bounding box center [546, 531] width 202 height 18
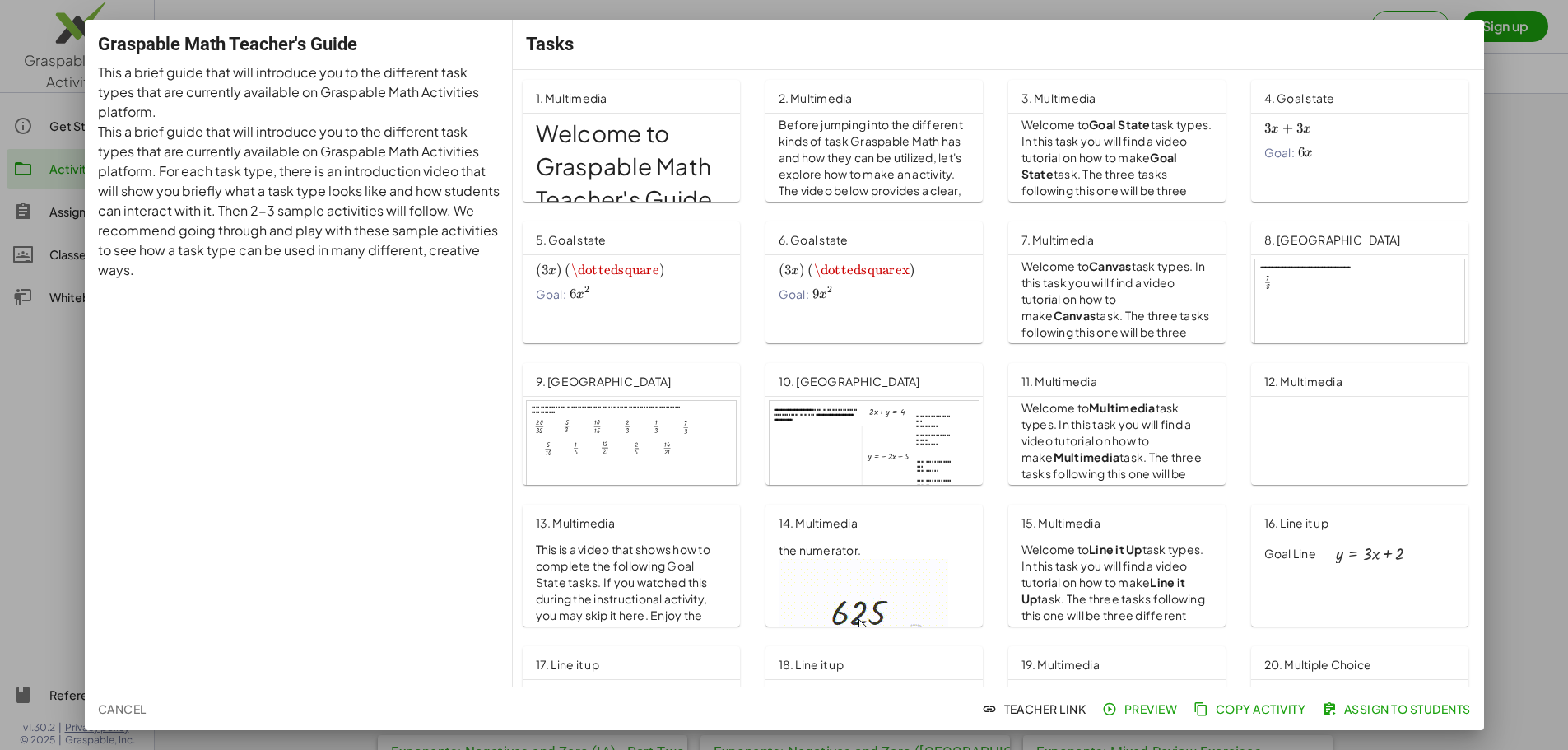
click at [297, 334] on div "Graspable Math Teacher's Guide This a brief guide that will introduce you to th…" at bounding box center [298, 353] width 428 height 667
click at [124, 29] on div "Graspable Math Teacher's Guide This a brief guide that will introduce you to th…" at bounding box center [298, 353] width 428 height 667
drag, startPoint x: 766, startPoint y: 0, endPoint x: 1502, endPoint y: 208, distance: 764.8
click at [1502, 208] on div at bounding box center [784, 375] width 1568 height 750
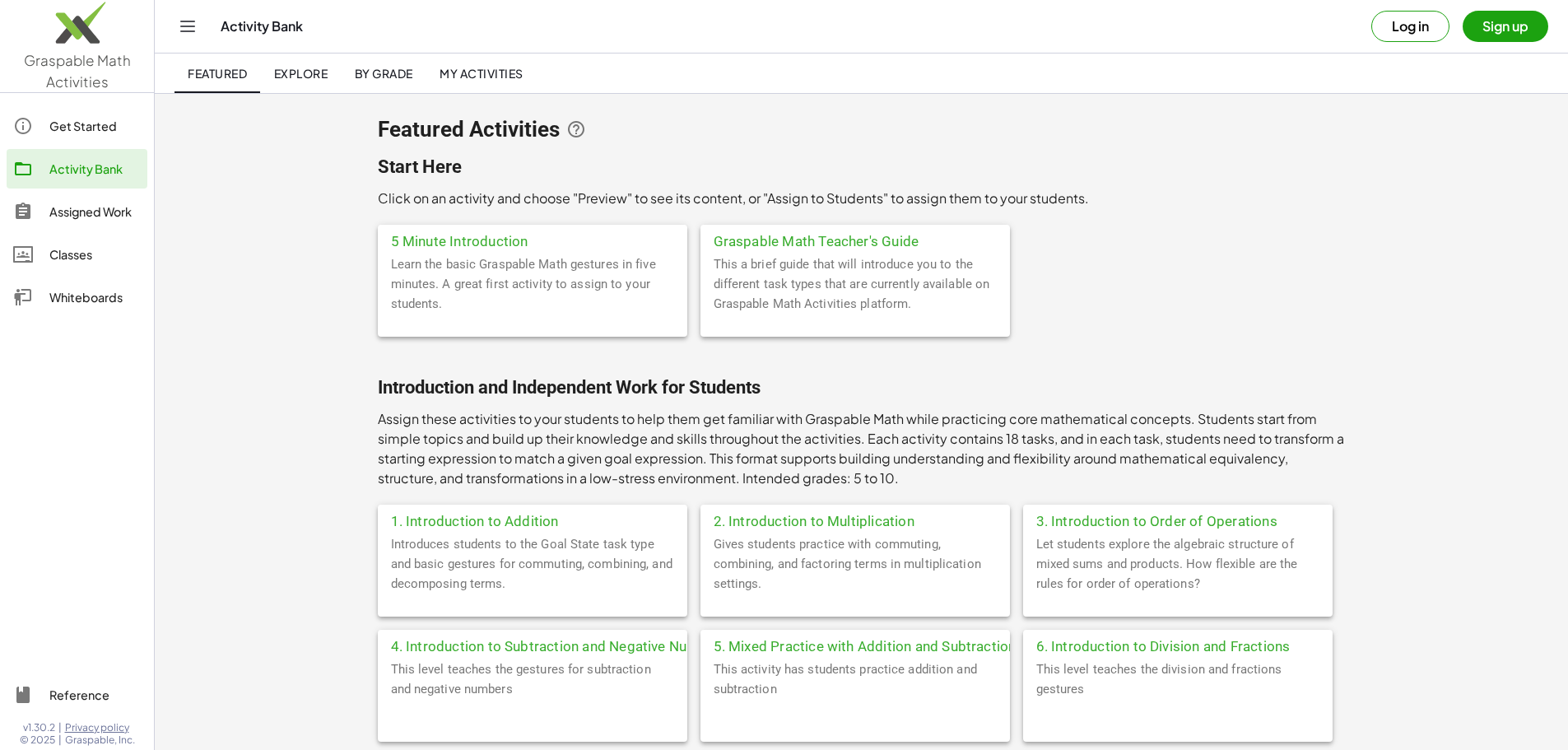
click at [79, 210] on div "Assigned Work" at bounding box center [95, 212] width 92 height 20
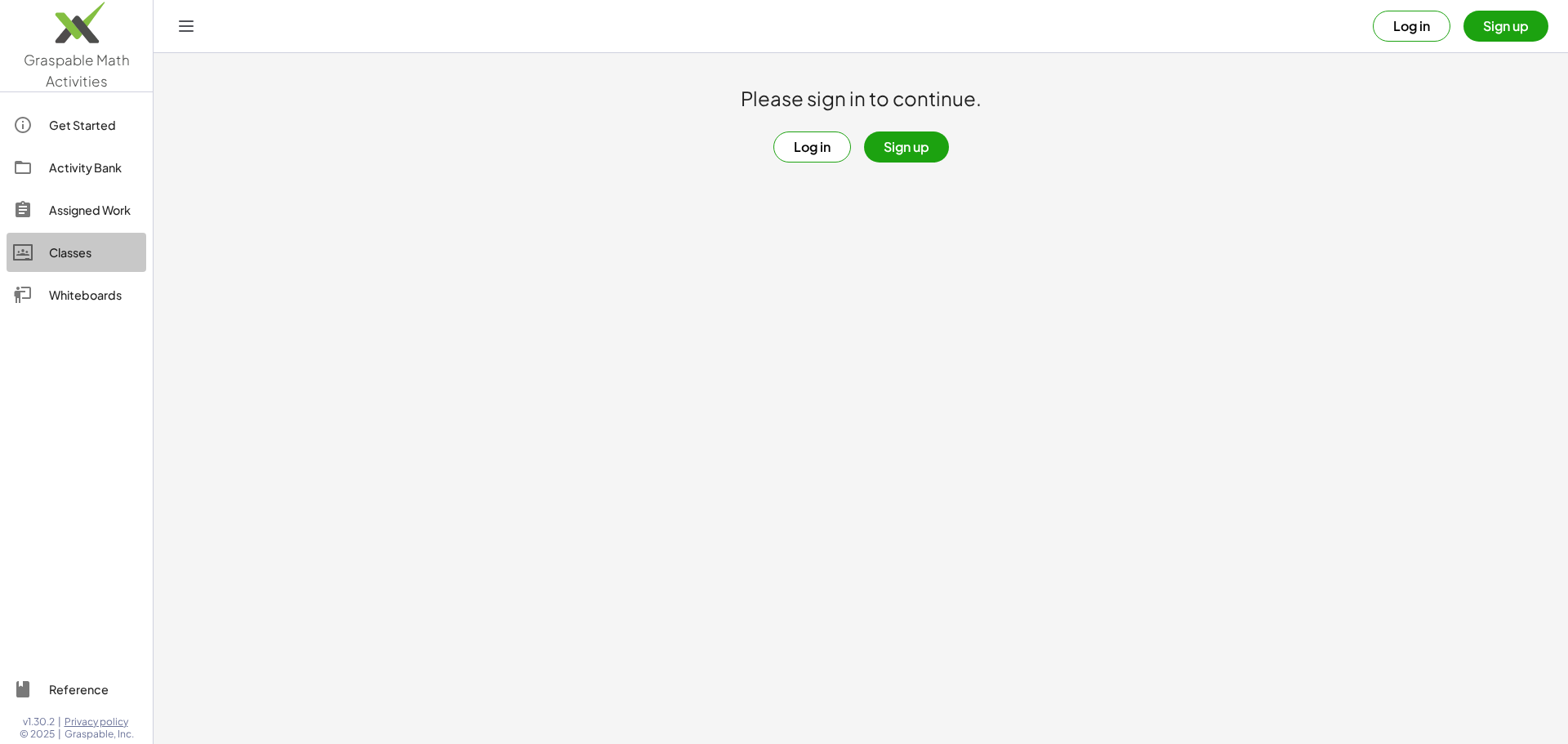
click at [68, 246] on div "Classes" at bounding box center [94, 253] width 91 height 20
click at [81, 254] on div "Classes" at bounding box center [94, 253] width 91 height 20
click at [99, 133] on div "Get Started" at bounding box center [94, 125] width 91 height 20
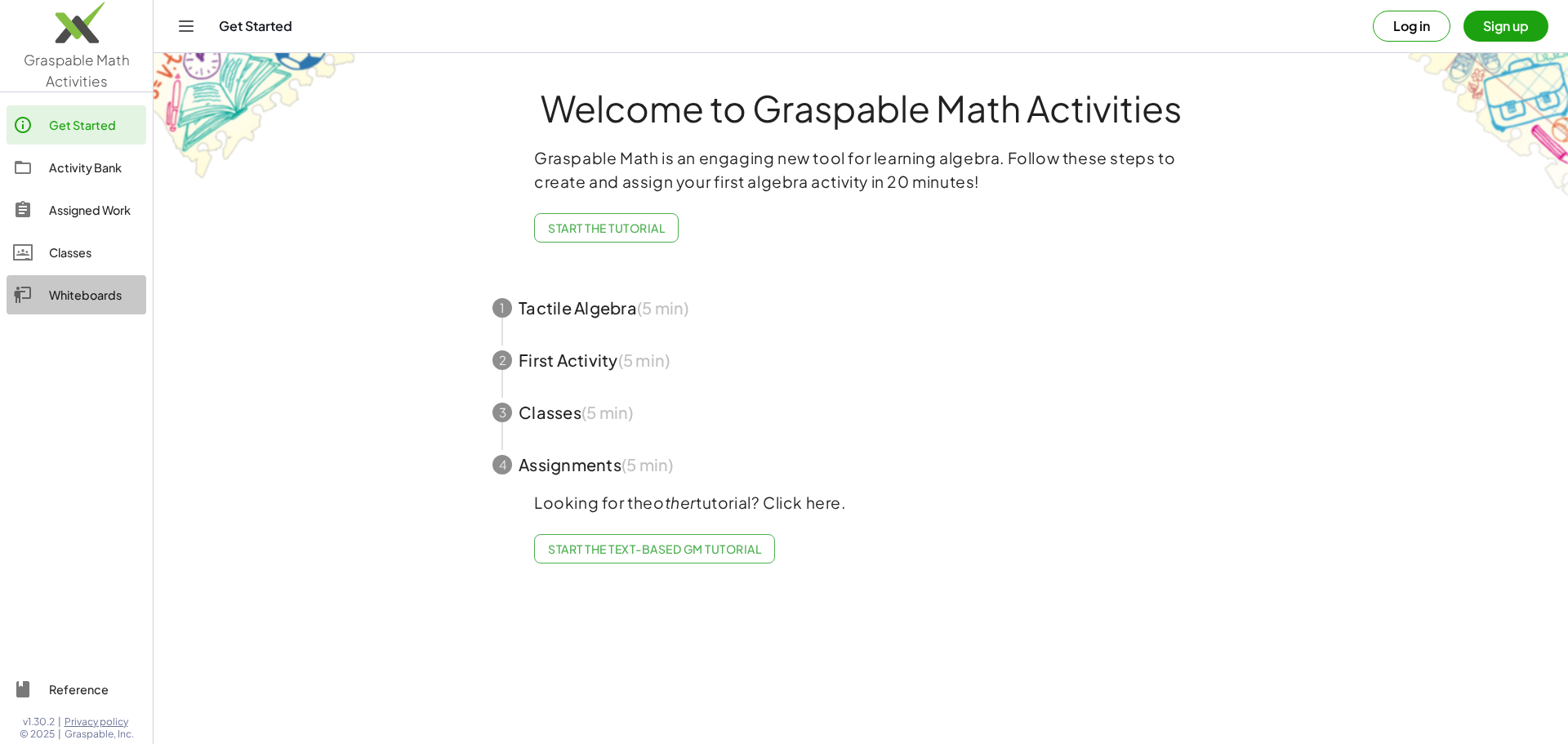
click at [83, 299] on div "Whiteboards" at bounding box center [94, 295] width 91 height 20
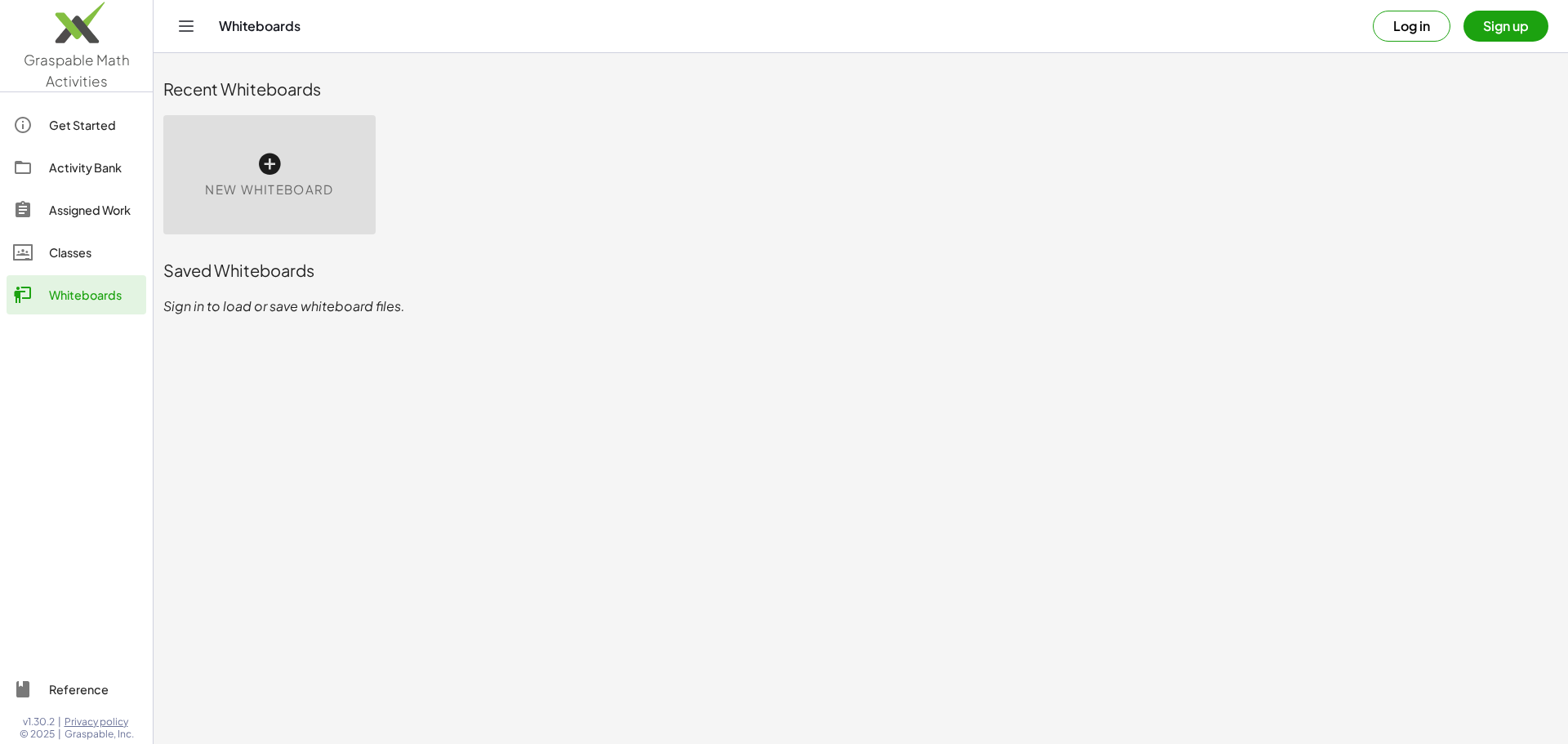
click at [266, 172] on icon at bounding box center [269, 163] width 26 height 26
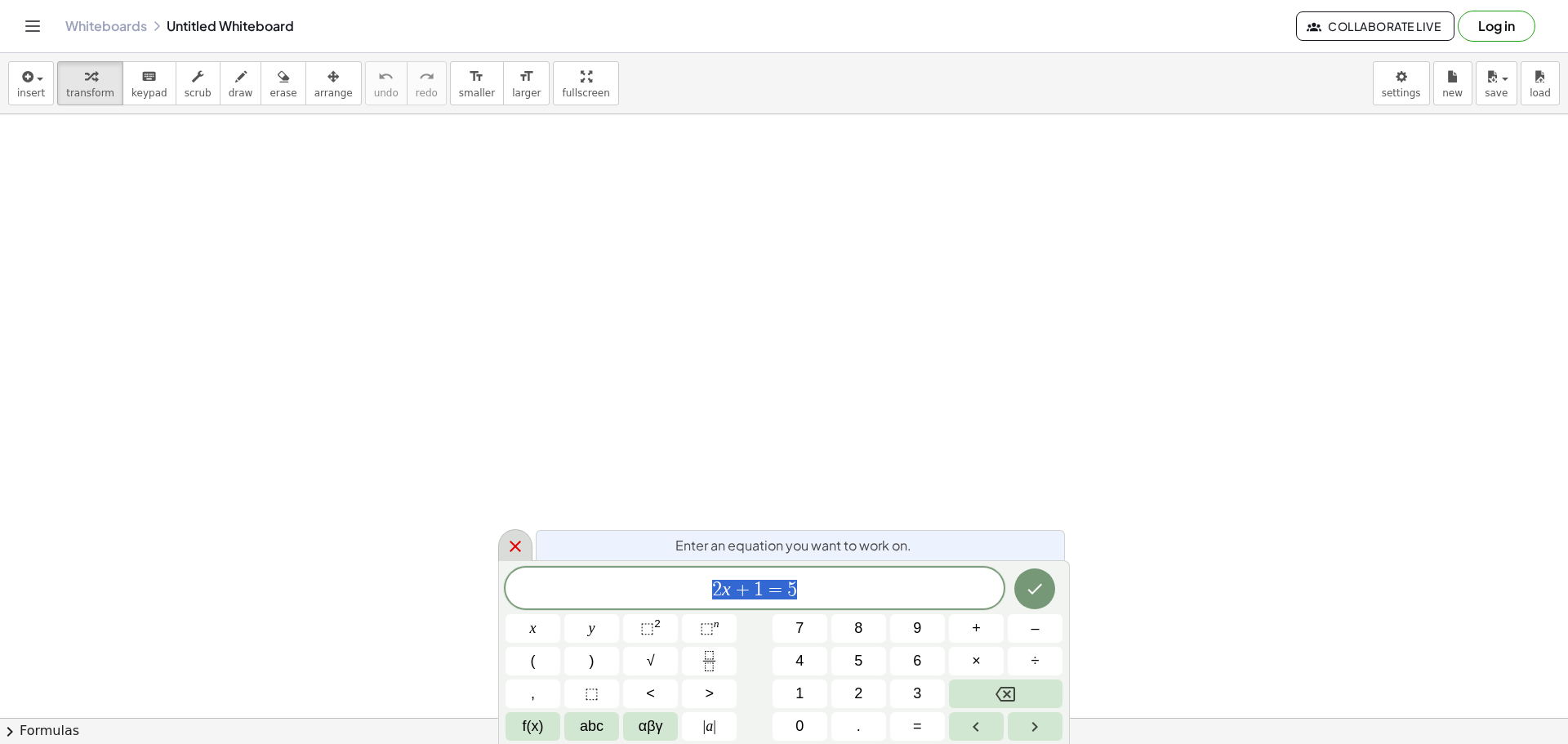
click at [514, 553] on icon at bounding box center [515, 547] width 20 height 20
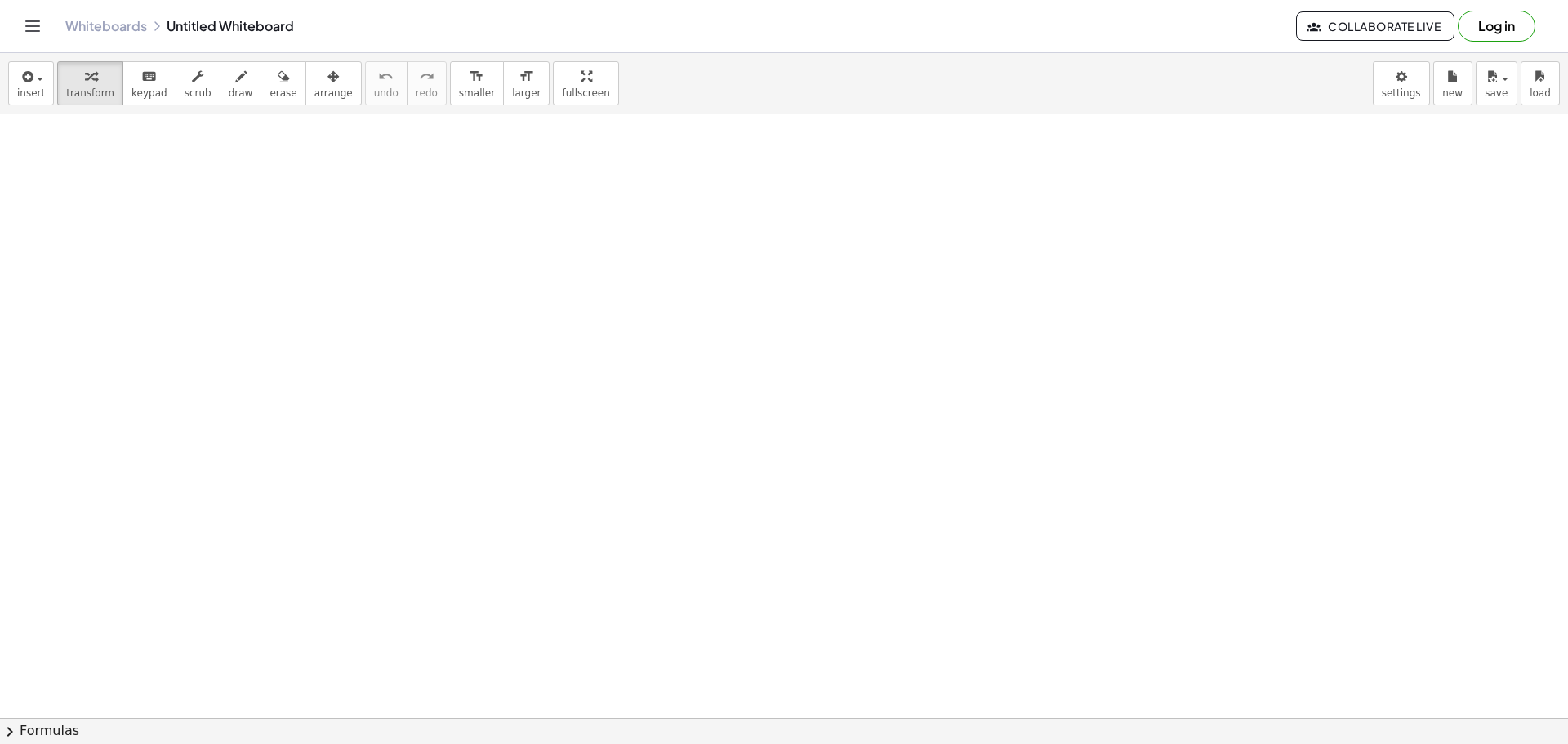
drag, startPoint x: 395, startPoint y: 311, endPoint x: 512, endPoint y: 149, distance: 199.8
click at [512, 149] on div at bounding box center [784, 718] width 1568 height 1208
click at [1400, 88] on body "Graspable Math Activities Get Started Activity Bank Assigned Work Classes White…" at bounding box center [784, 372] width 1568 height 744
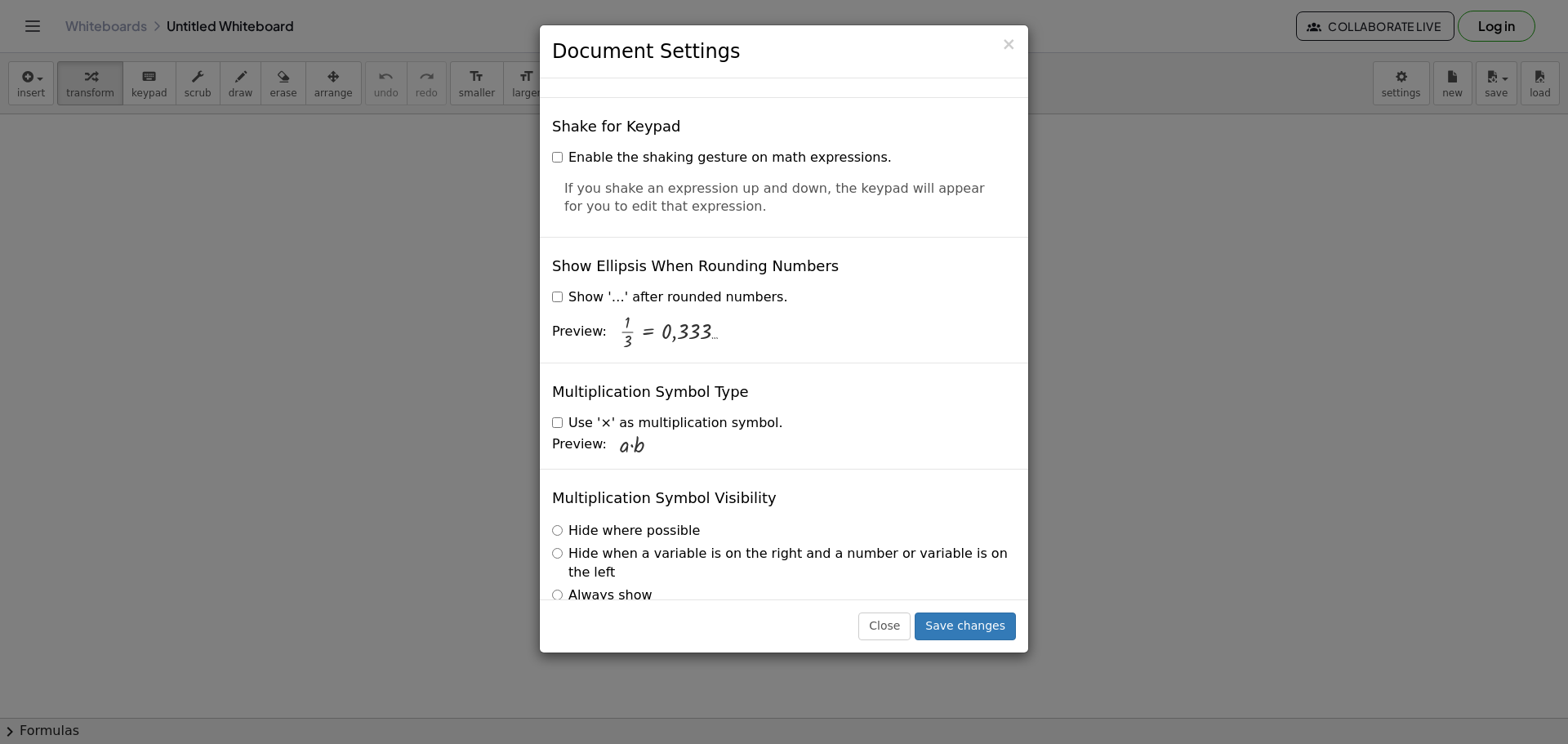
scroll to position [3843, 0]
click at [1014, 45] on span "×" at bounding box center [1009, 44] width 15 height 20
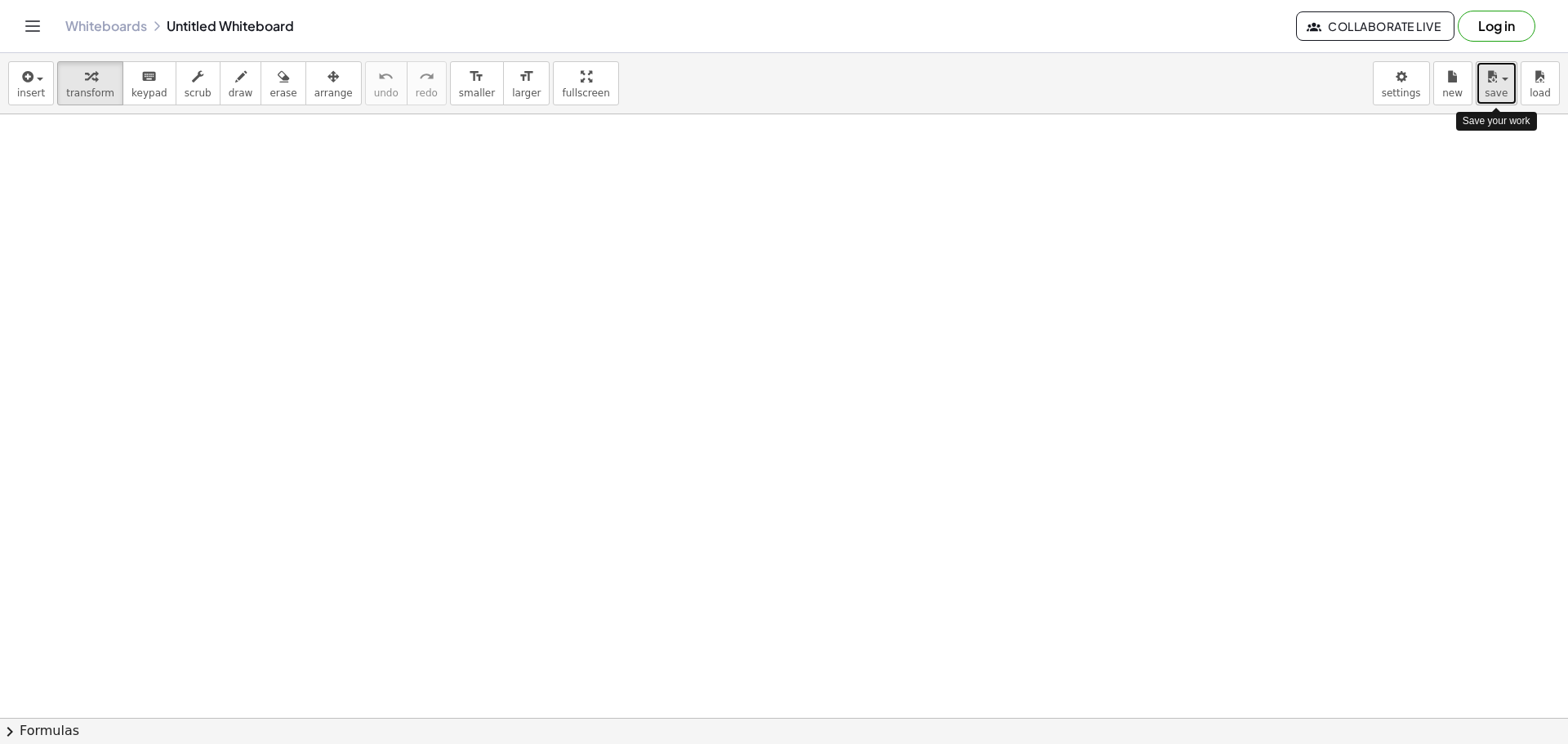
click at [1508, 96] on button "save" at bounding box center [1496, 83] width 42 height 44
